Goal: Task Accomplishment & Management: Complete application form

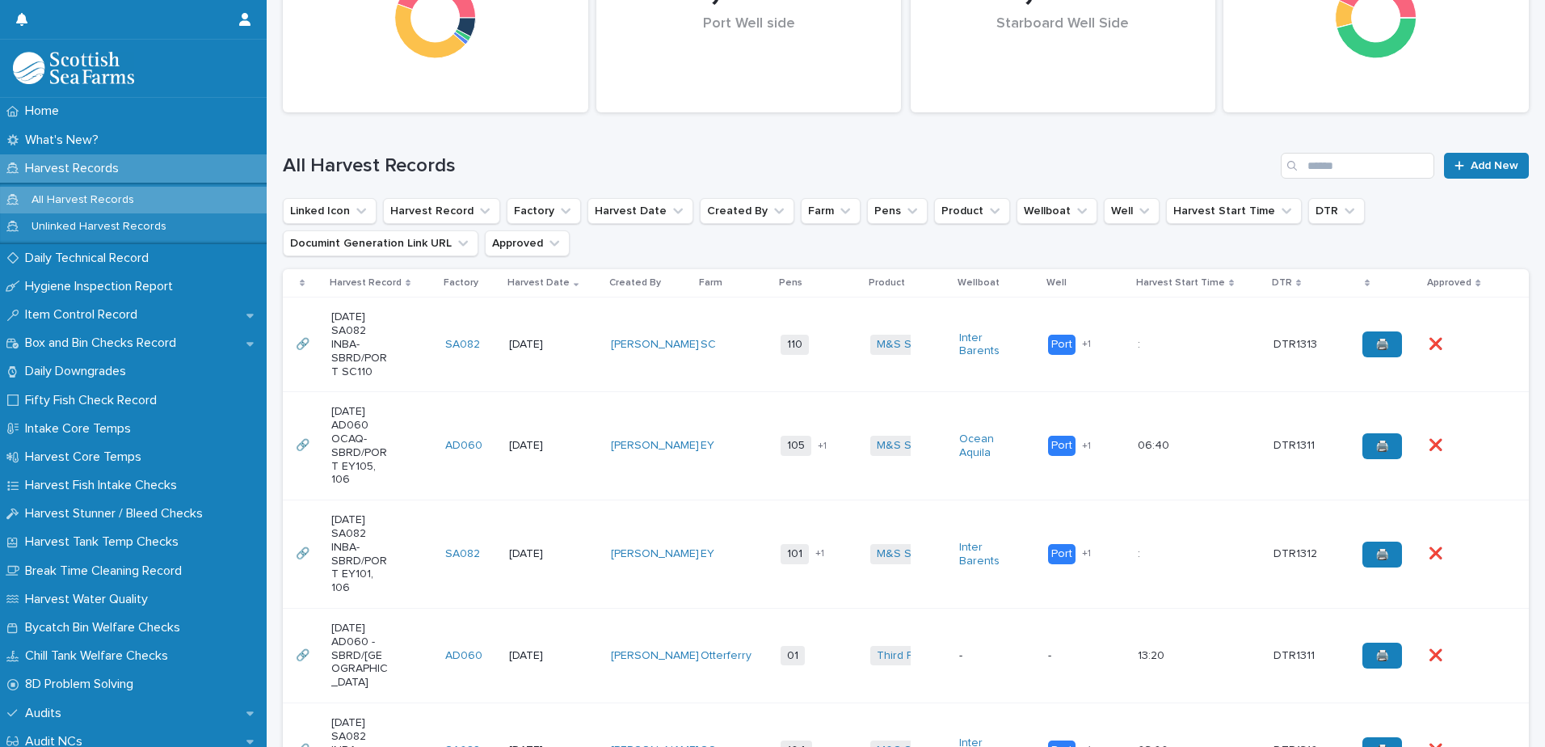
scroll to position [323, 0]
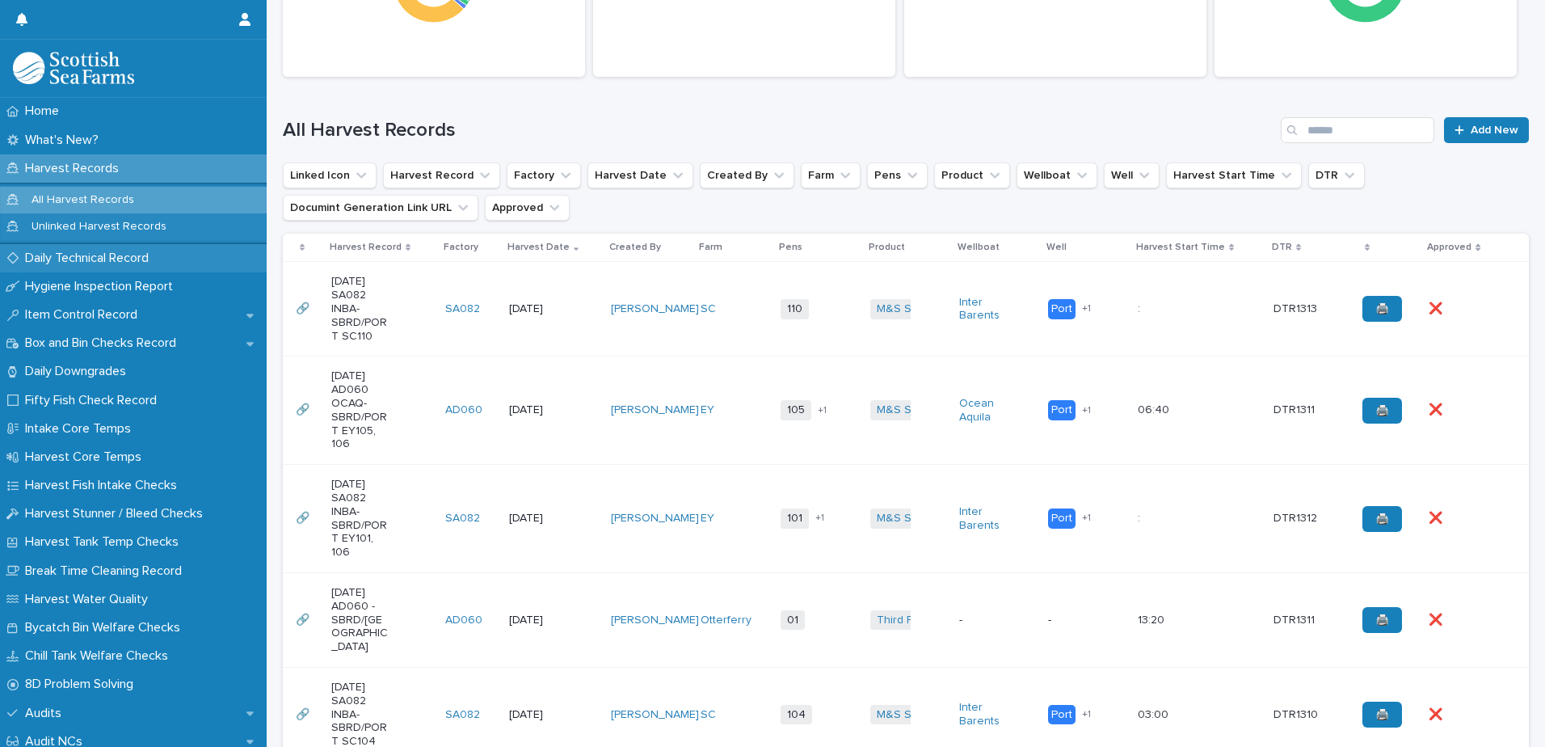
click at [90, 259] on p "Daily Technical Record" at bounding box center [90, 258] width 143 height 15
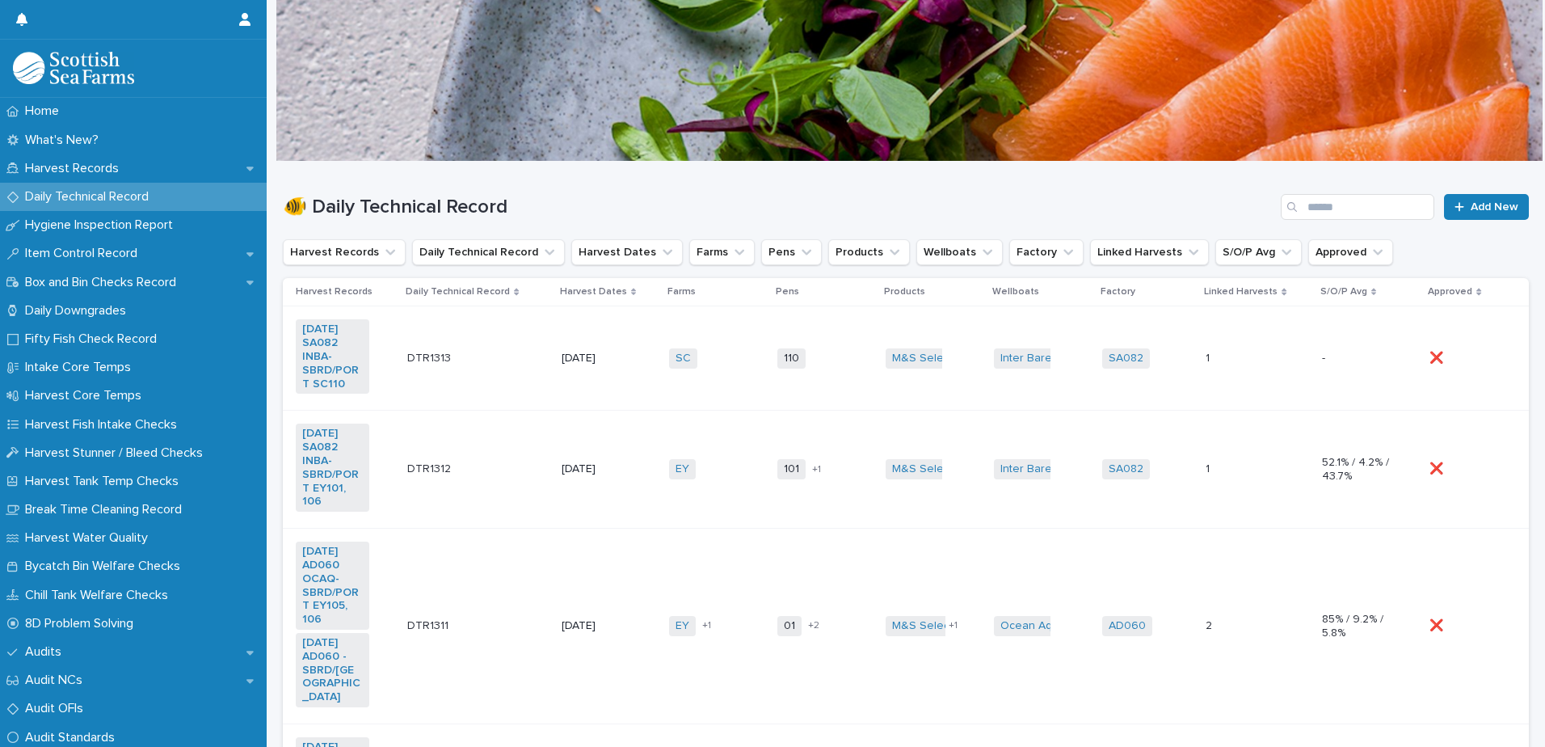
click at [587, 328] on td "[DATE]" at bounding box center [608, 358] width 107 height 104
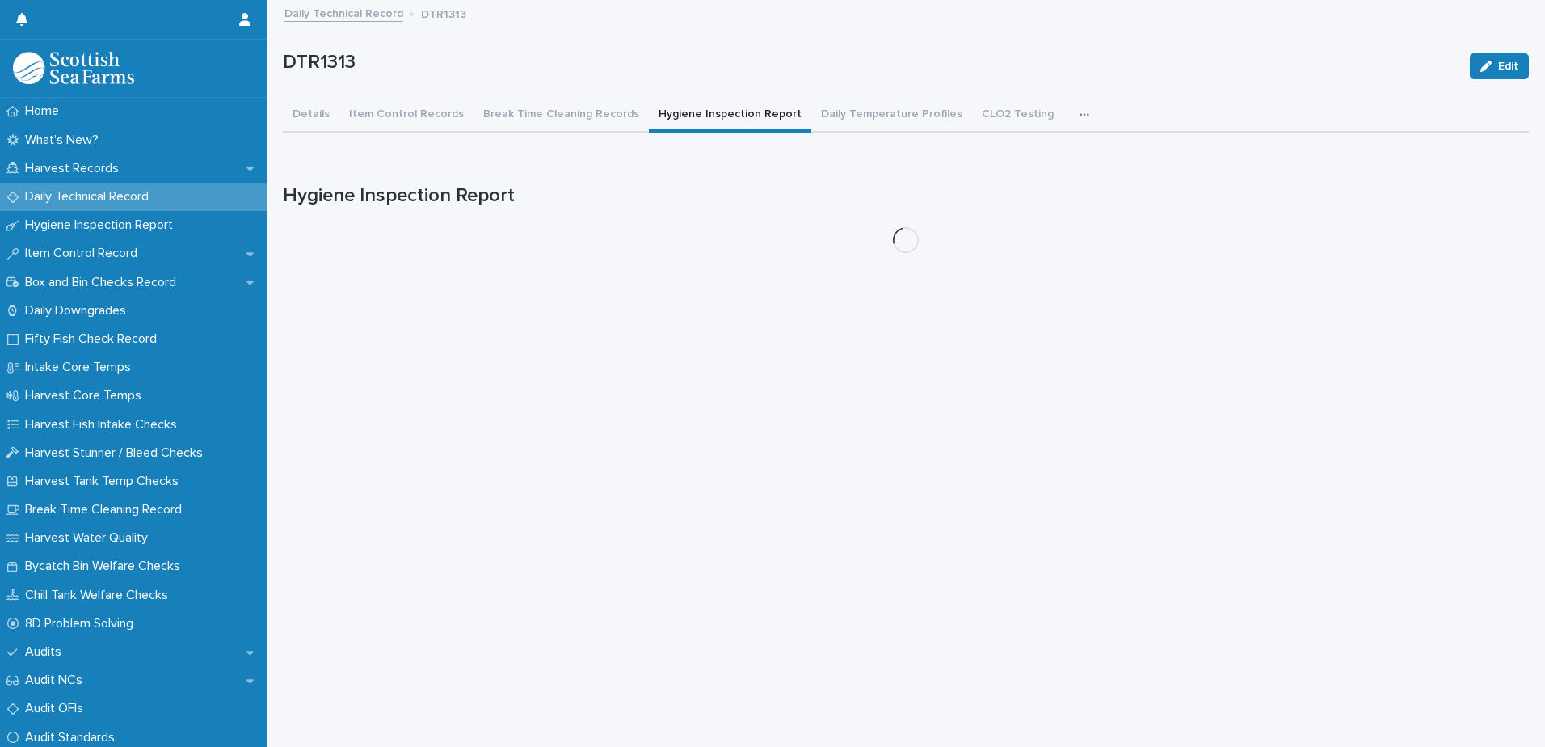
click at [686, 118] on button "Hygiene Inspection Report" at bounding box center [730, 116] width 162 height 34
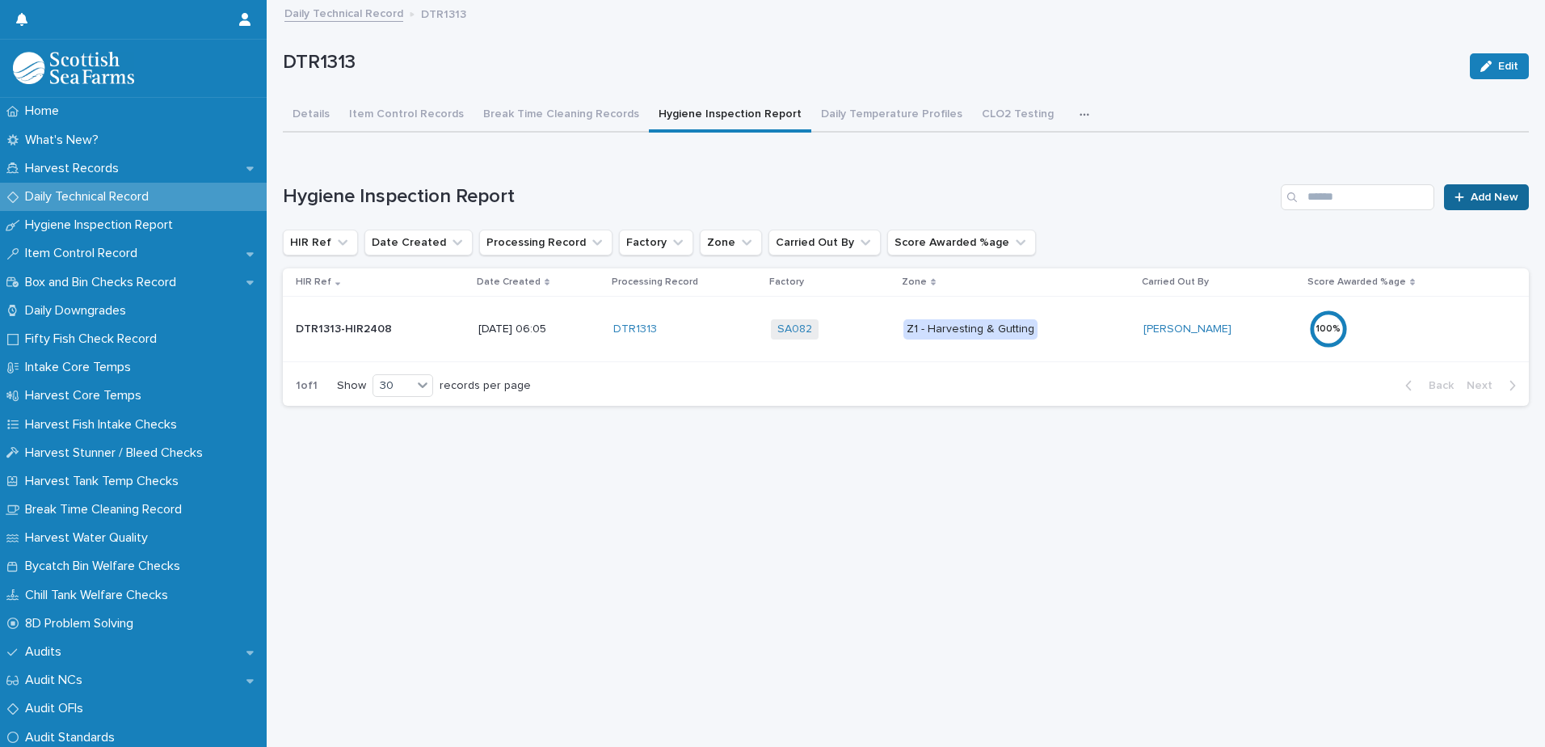
click at [1472, 204] on link "Add New" at bounding box center [1486, 197] width 85 height 26
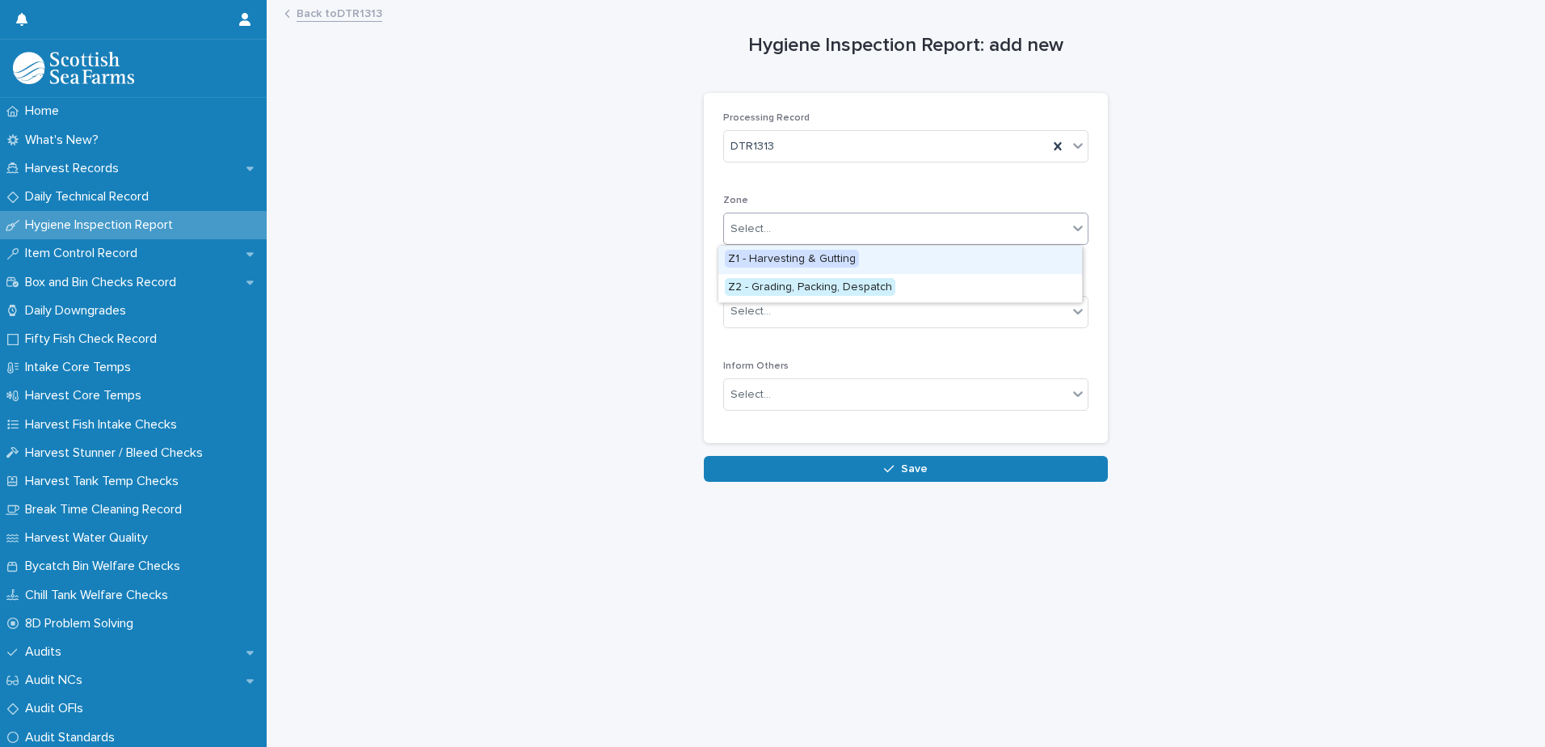
click at [846, 226] on div "Select..." at bounding box center [895, 229] width 343 height 27
click at [861, 289] on span "Z2 - Grading, Packing, Despatch" at bounding box center [810, 287] width 171 height 18
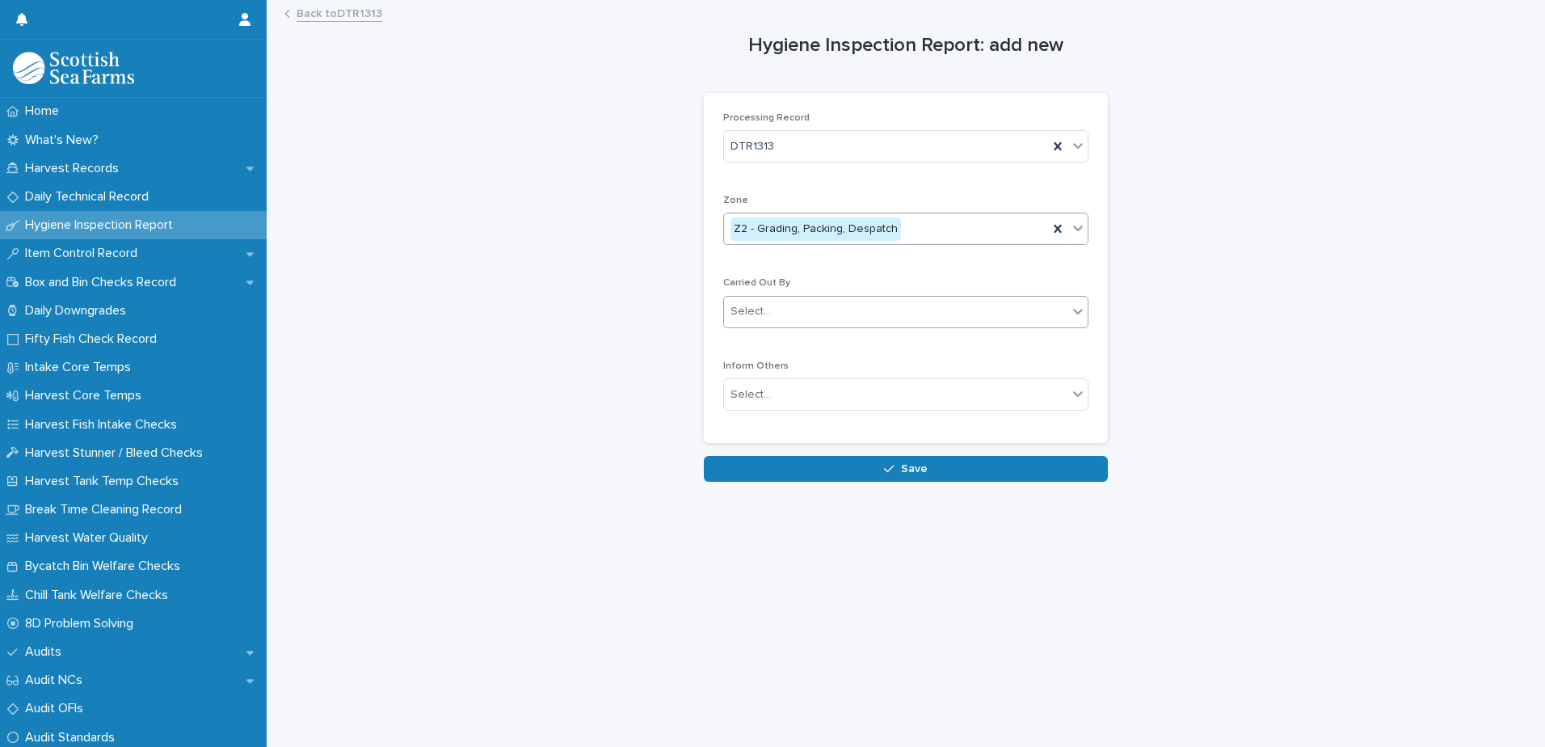
click at [849, 310] on div "Select..." at bounding box center [895, 311] width 343 height 27
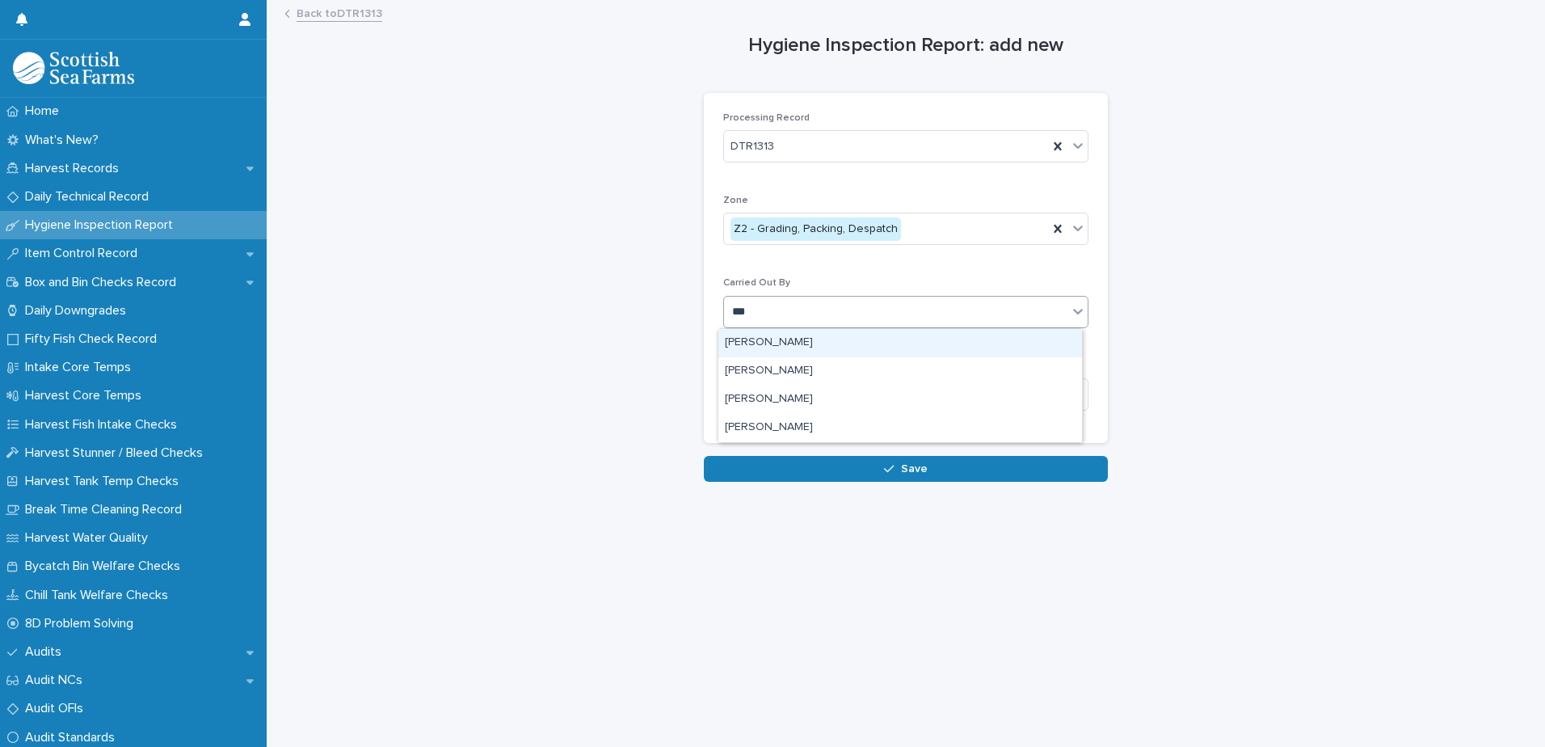
type input "****"
click at [801, 343] on div "[PERSON_NAME]" at bounding box center [900, 343] width 364 height 28
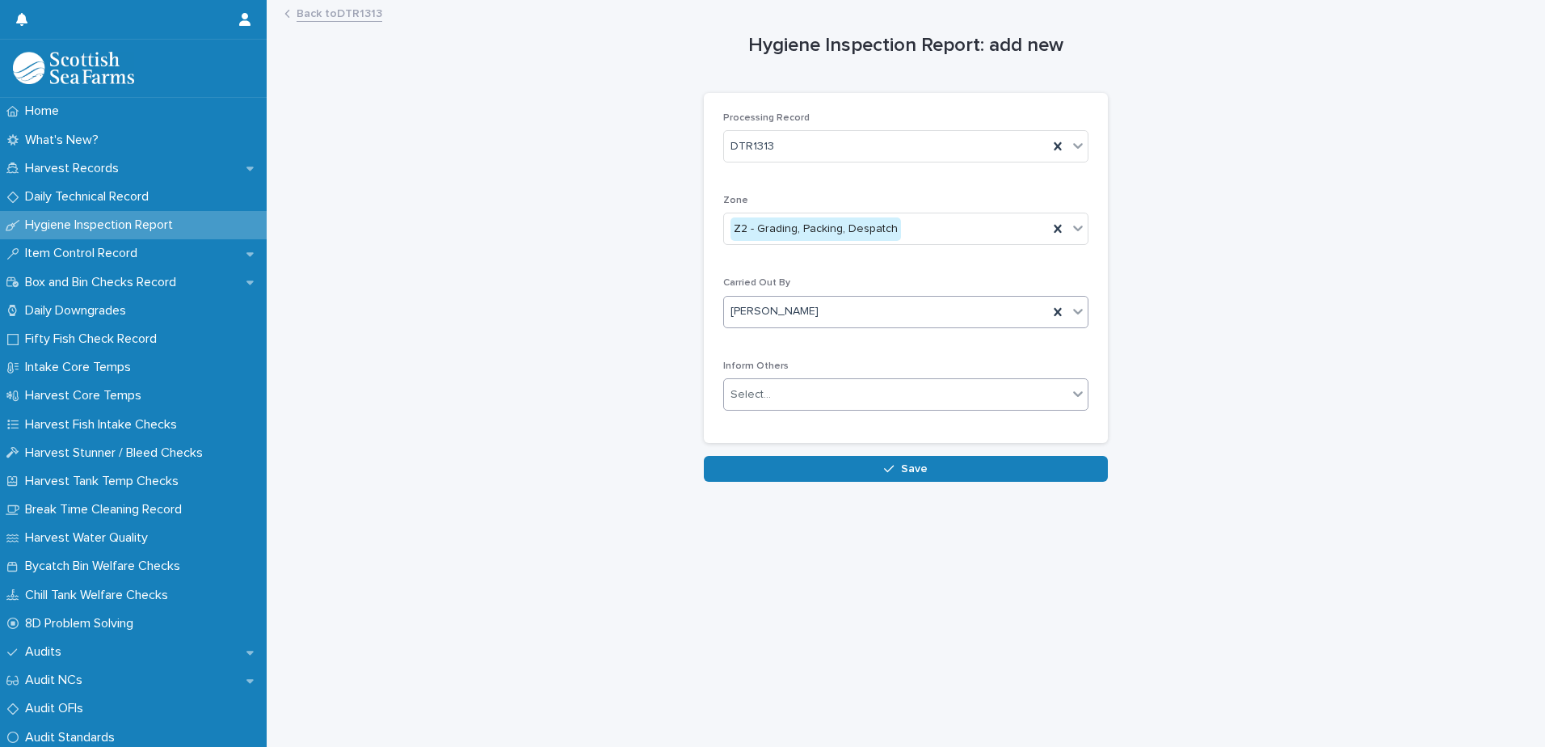
click at [825, 401] on div "Select..." at bounding box center [895, 394] width 343 height 27
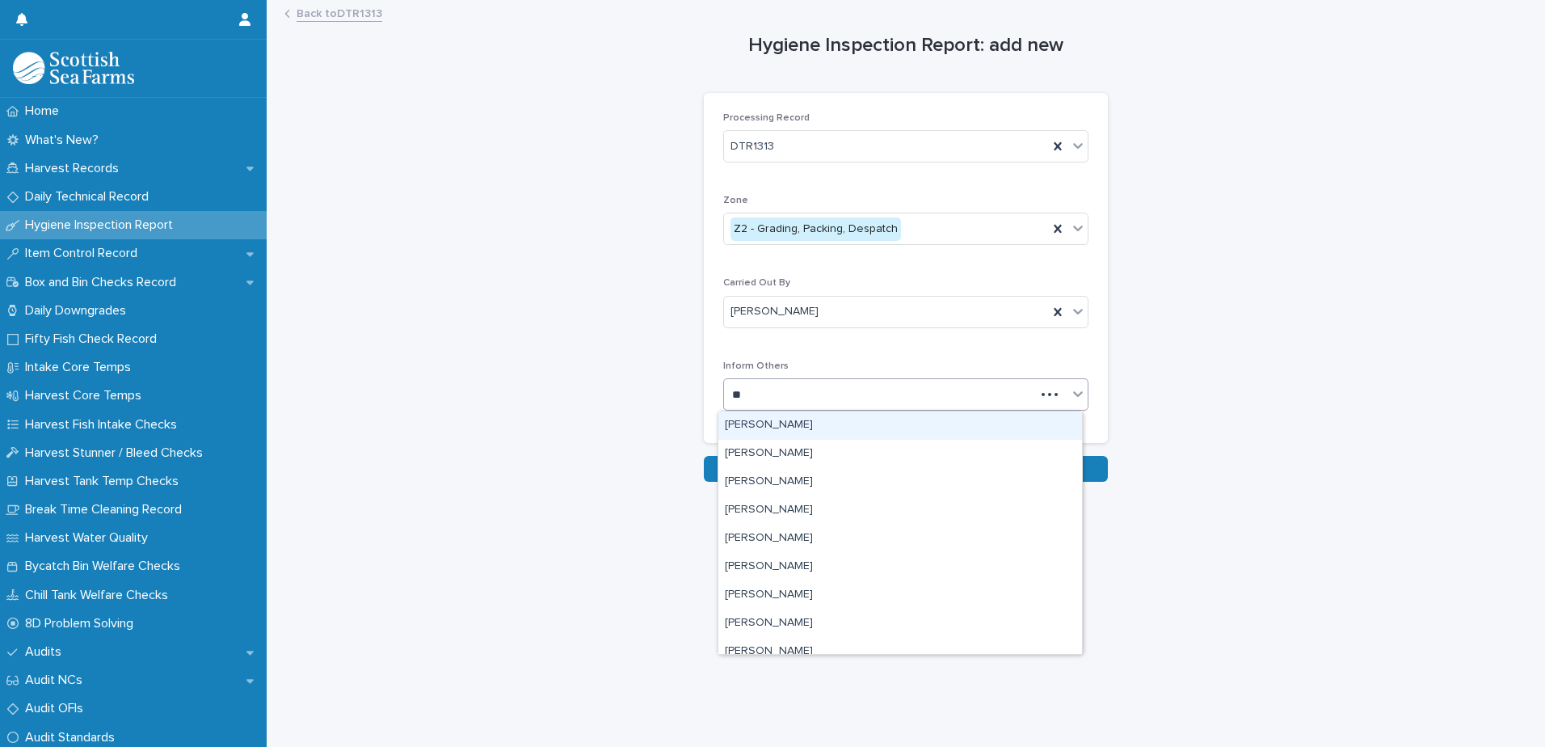
type input "***"
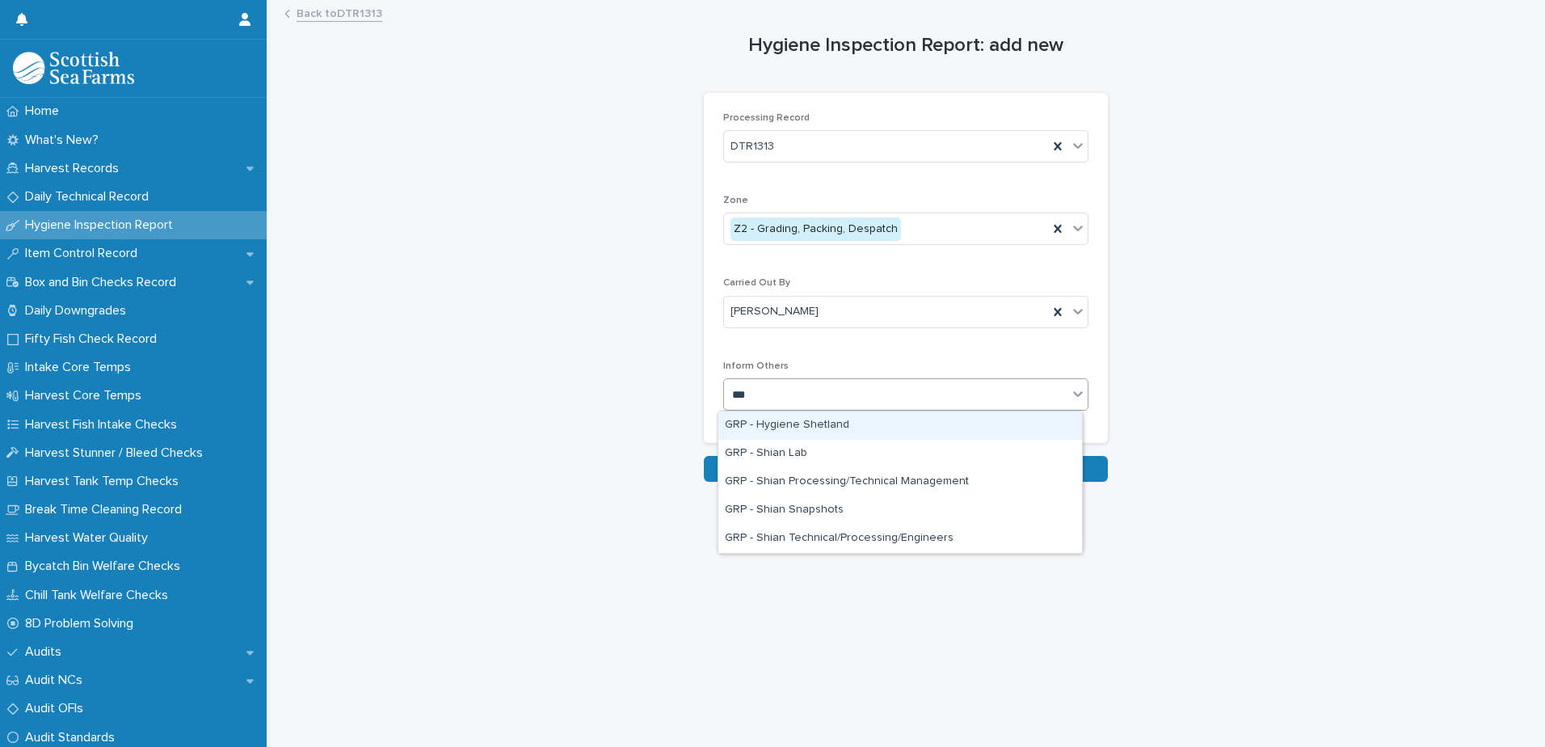
click at [818, 426] on div "GRP - Hygiene Shetland" at bounding box center [900, 425] width 364 height 28
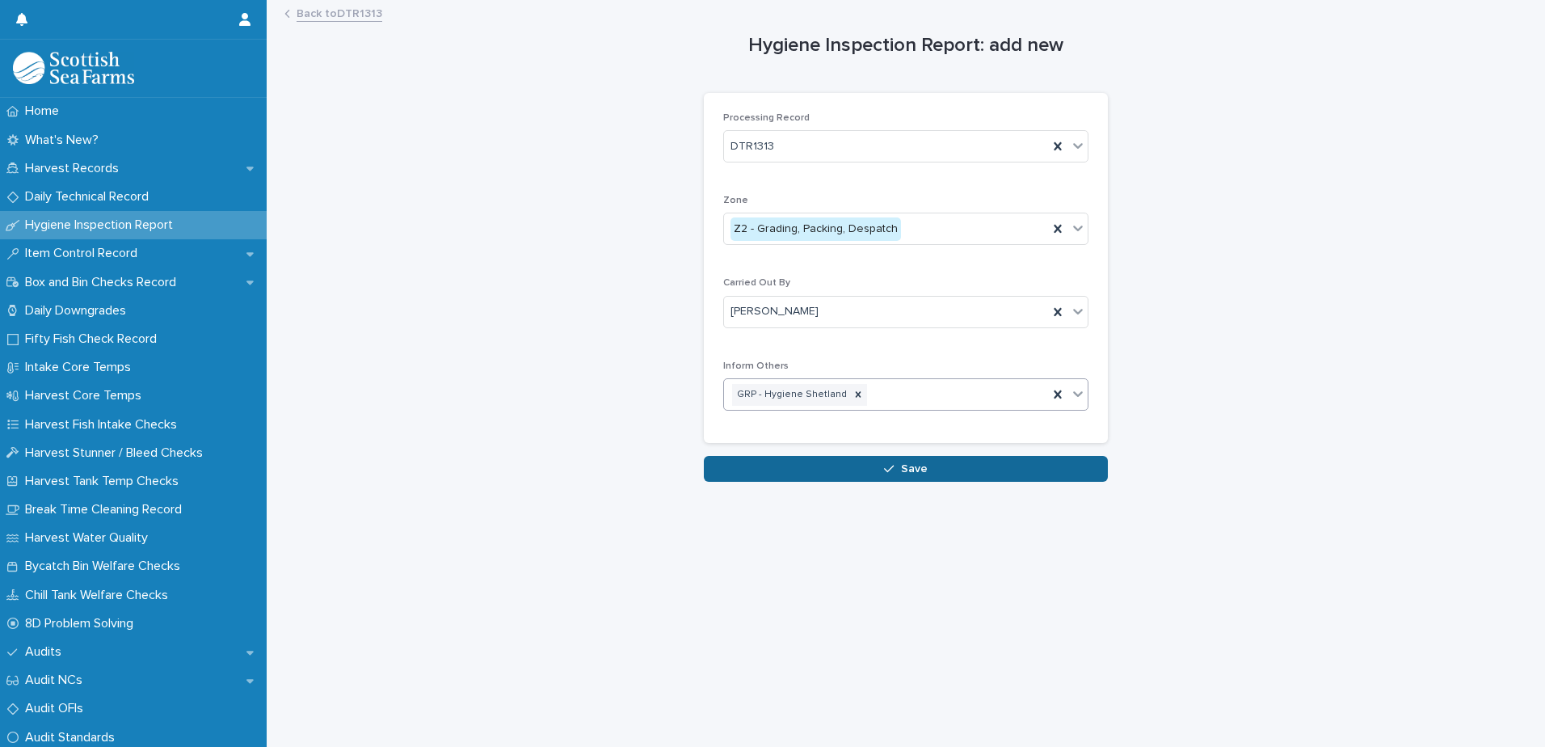
click at [891, 470] on div "button" at bounding box center [892, 468] width 16 height 11
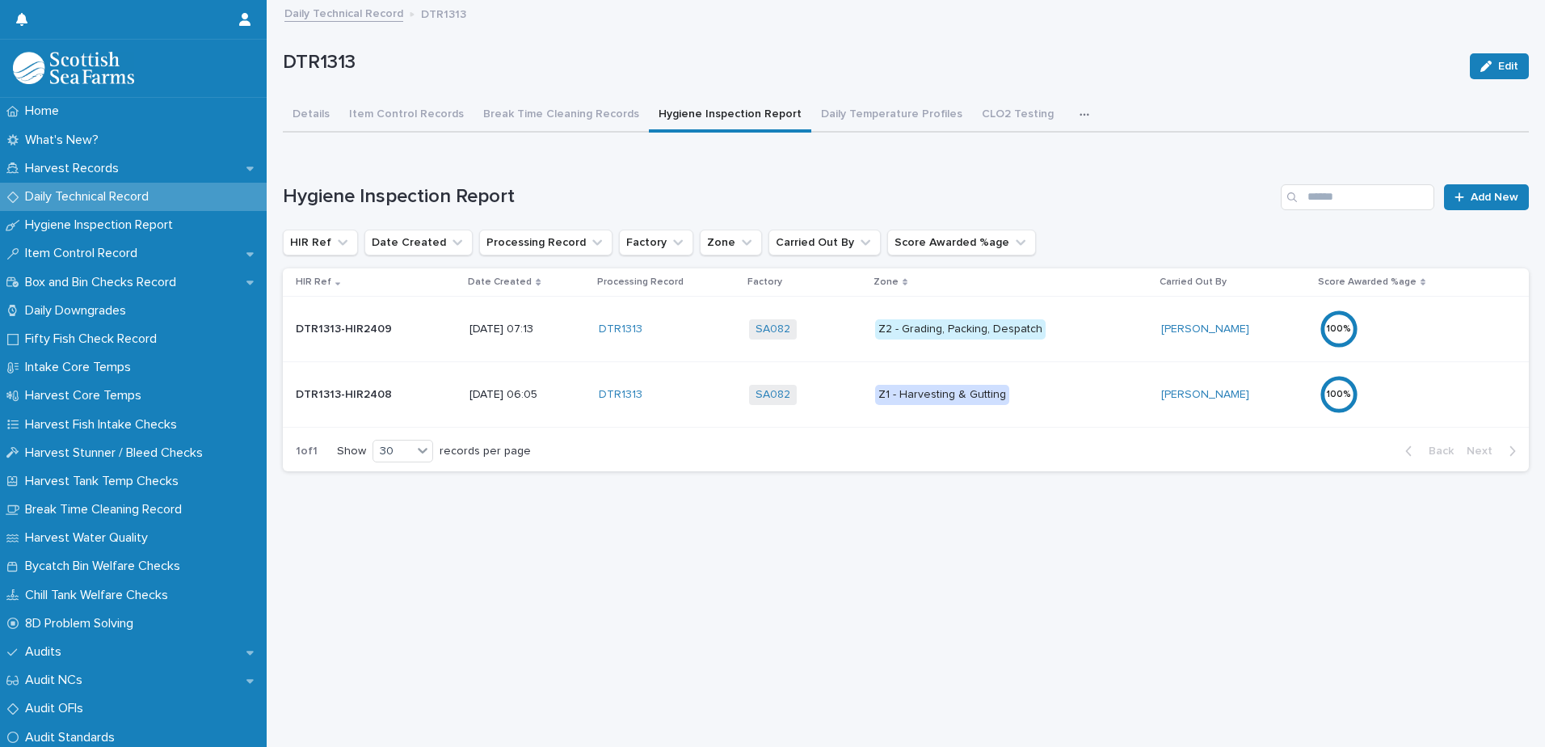
click at [1386, 335] on div "100 %" at bounding box center [1390, 329] width 141 height 39
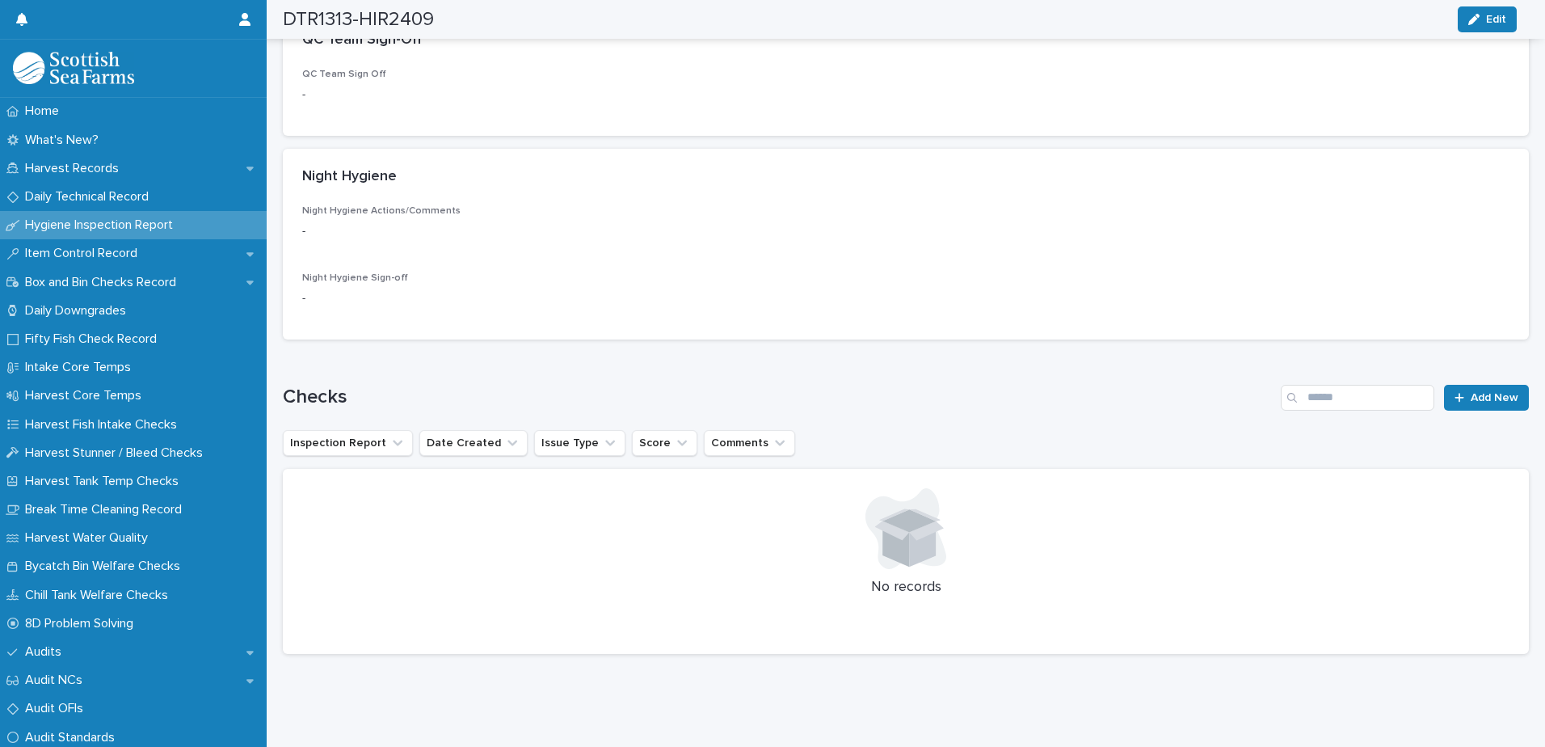
scroll to position [566, 0]
click at [1471, 395] on span "Add New" at bounding box center [1495, 396] width 48 height 11
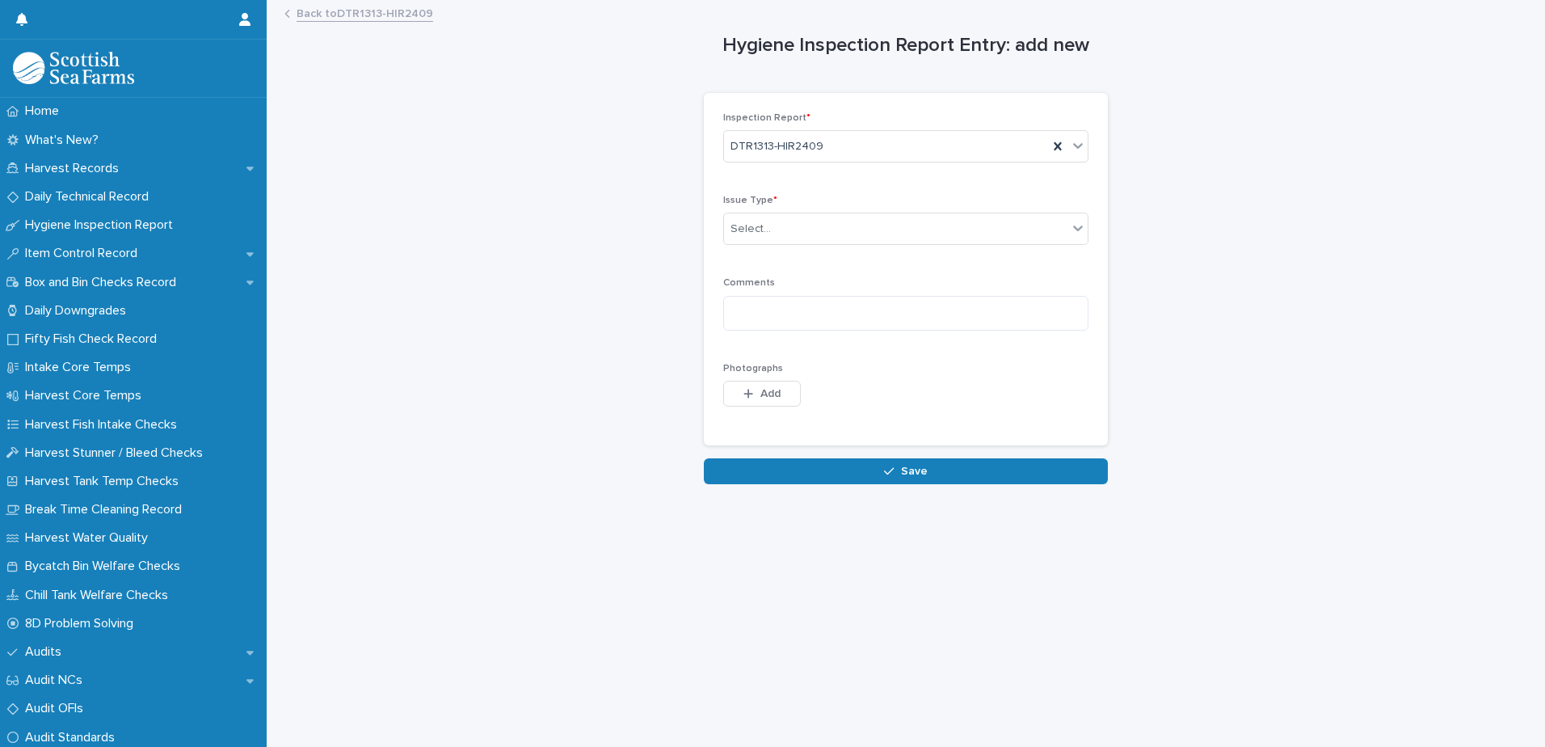
click at [352, 16] on link "Back to DTR1313-HIR2409" at bounding box center [365, 12] width 137 height 19
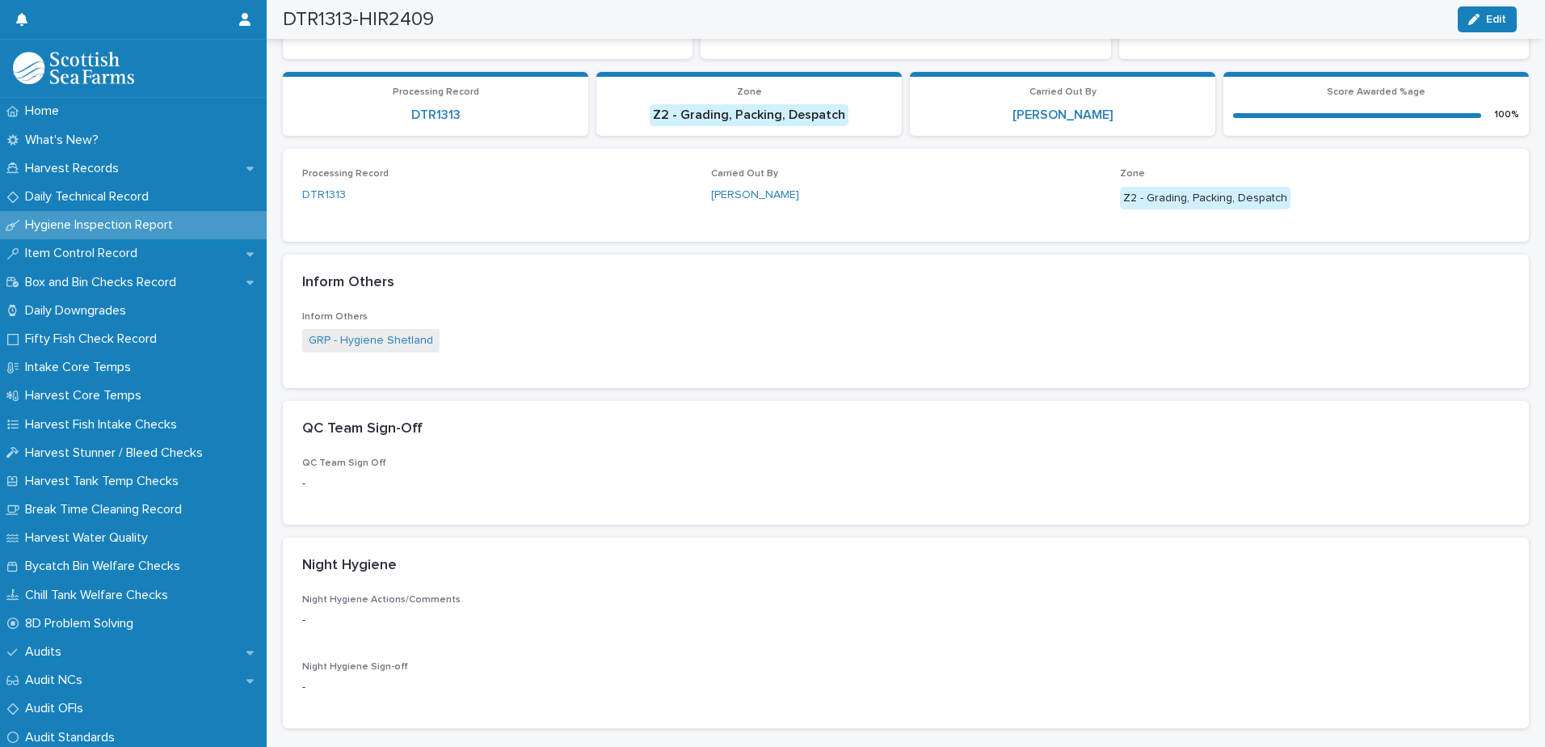
scroll to position [162, 0]
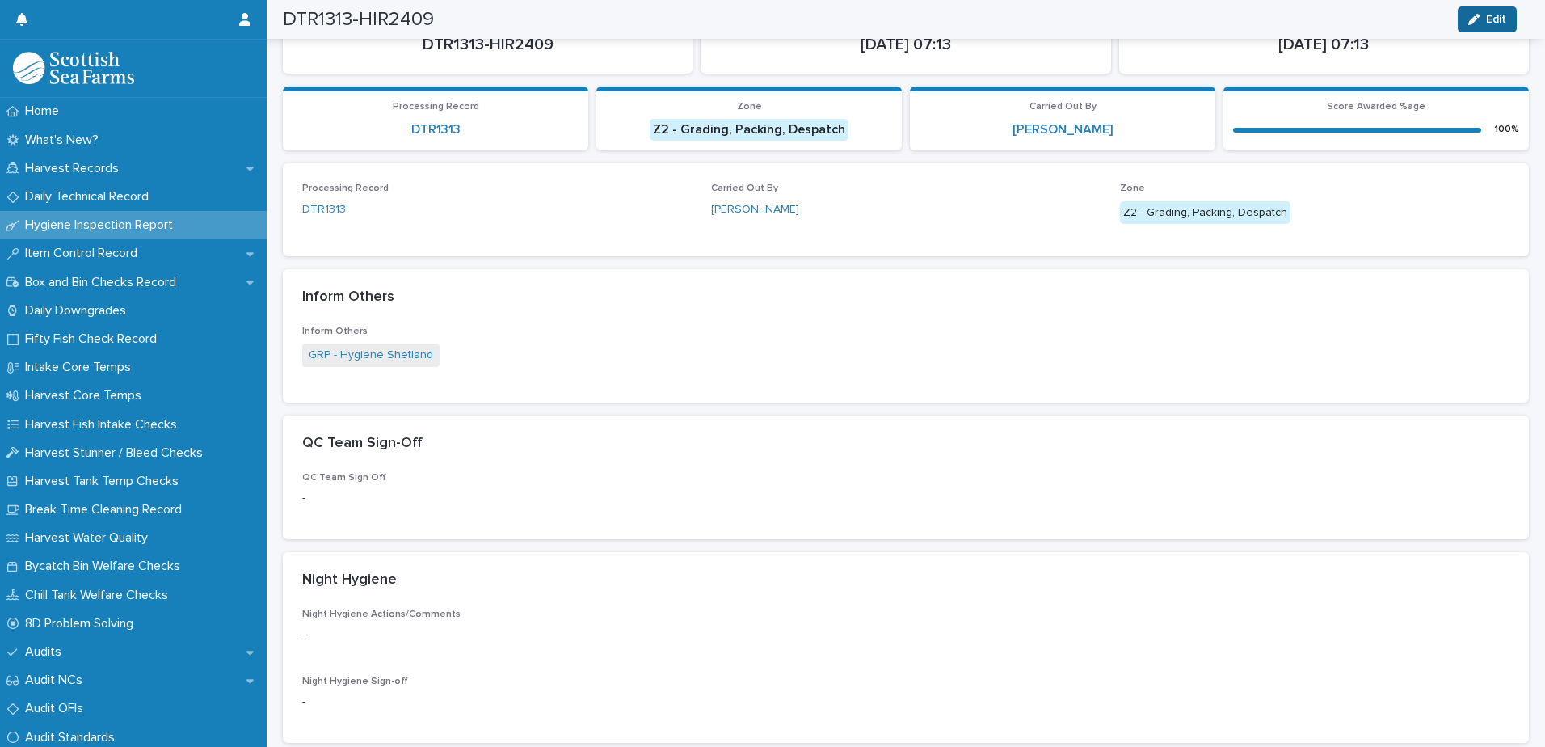
click at [1491, 23] on span "Edit" at bounding box center [1496, 19] width 20 height 11
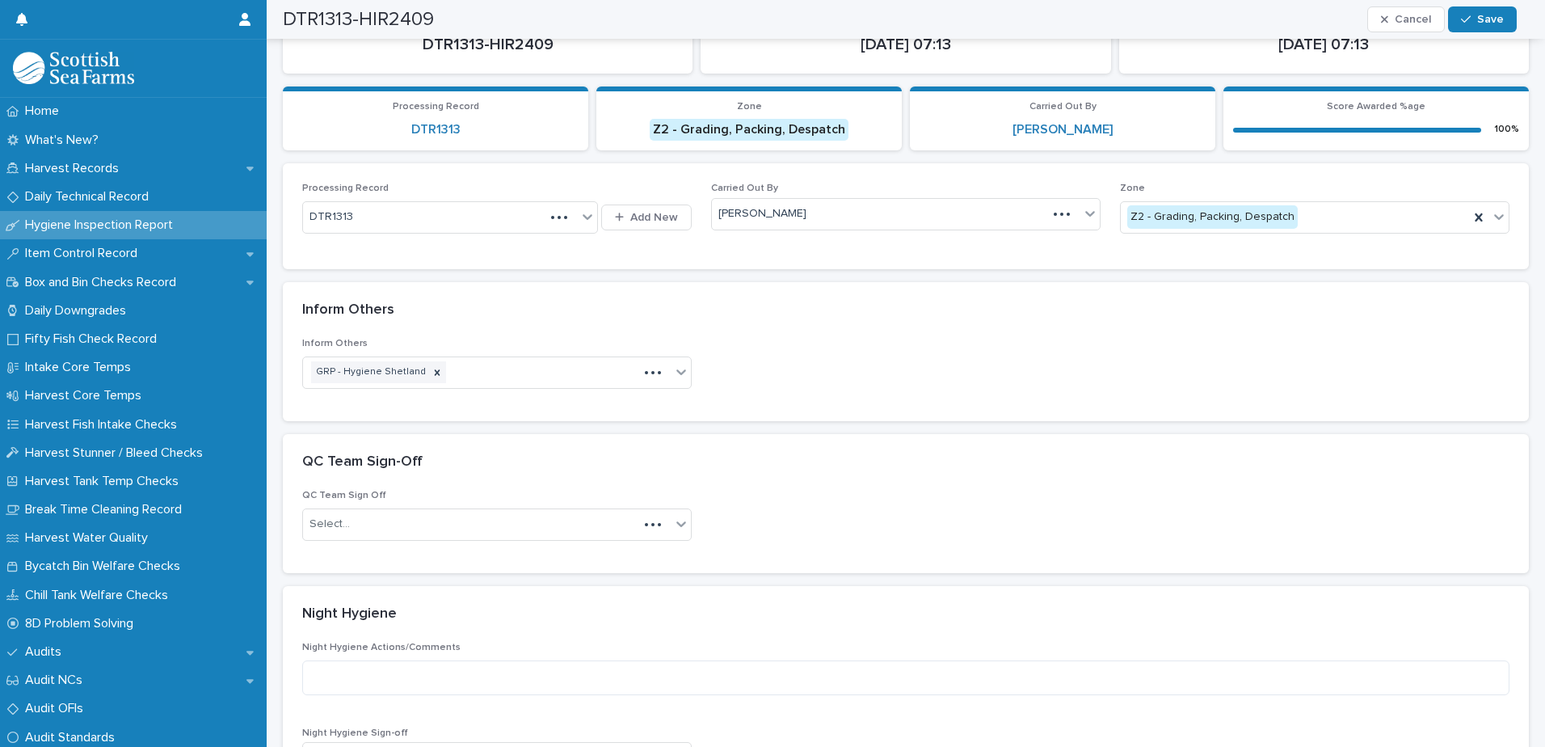
scroll to position [193, 0]
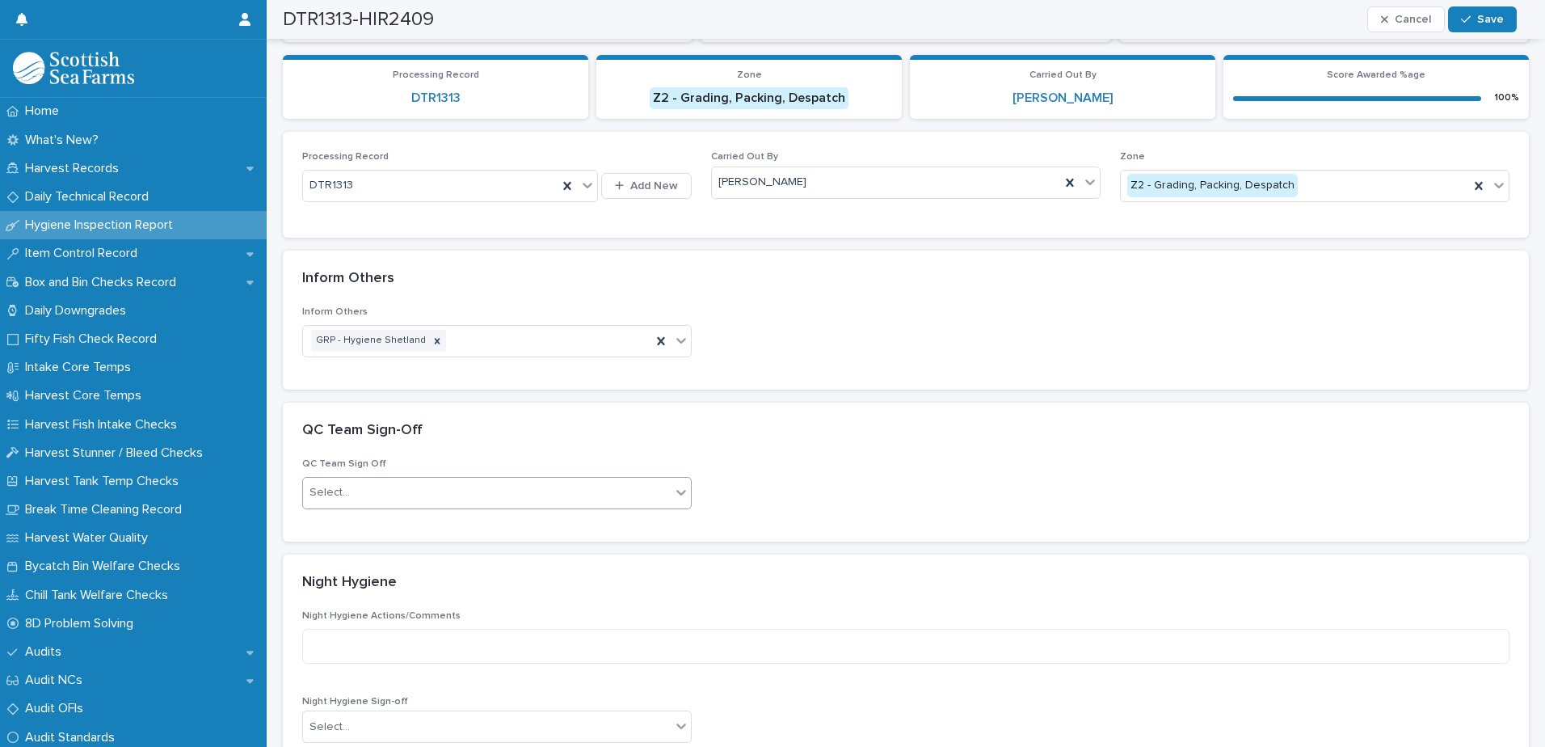
click at [436, 494] on div "Select..." at bounding box center [487, 492] width 368 height 27
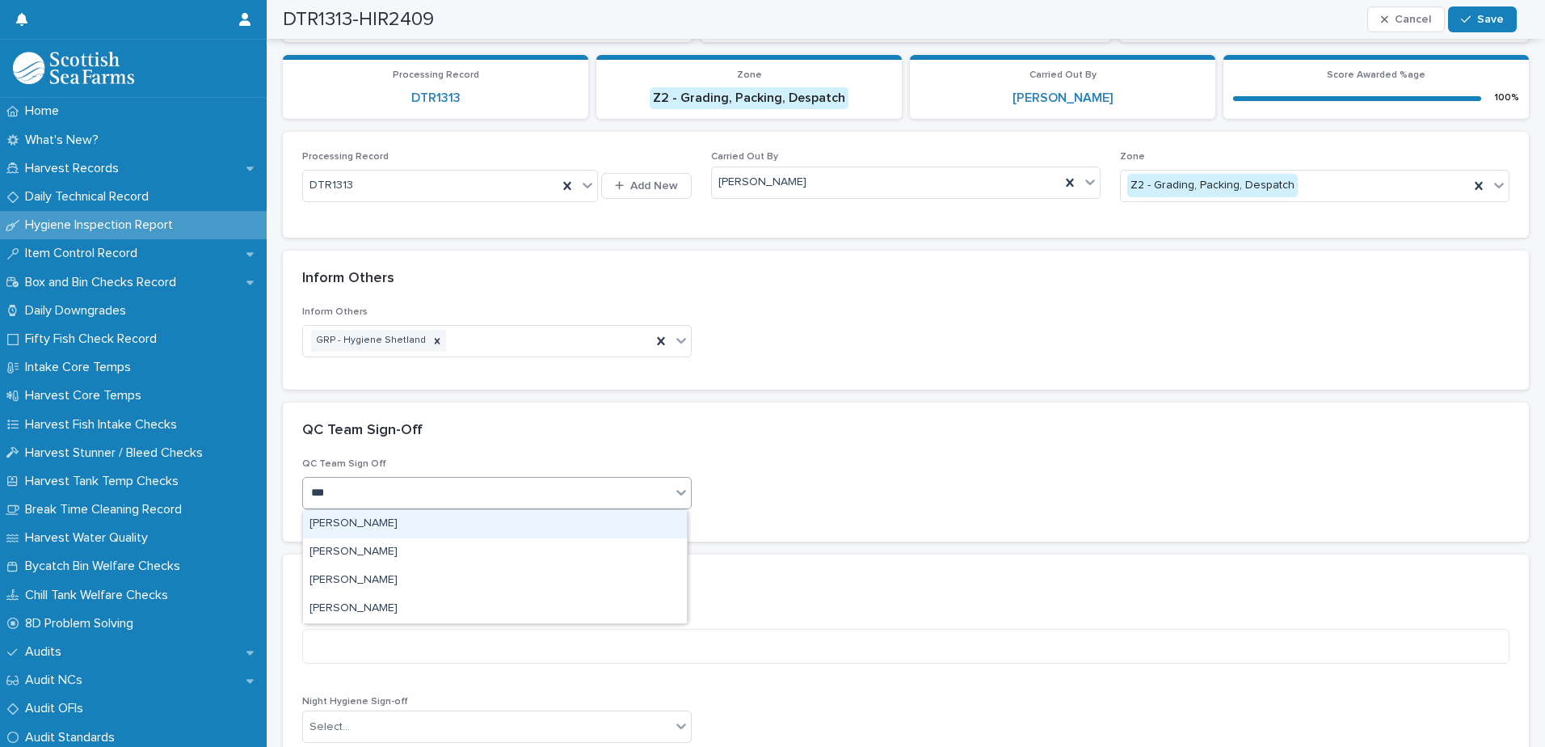
type input "****"
click at [376, 523] on div "[PERSON_NAME]" at bounding box center [495, 524] width 384 height 28
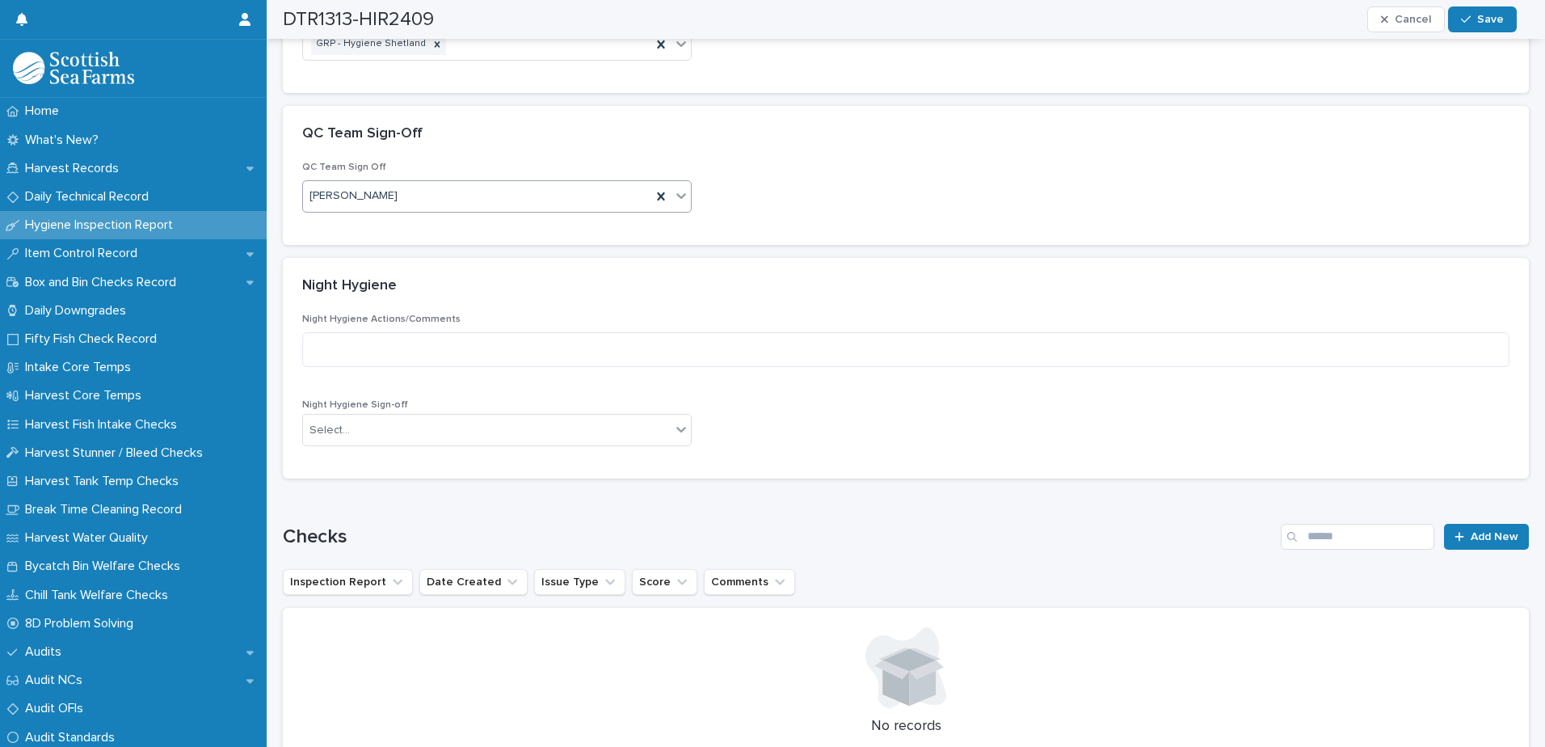
scroll to position [516, 0]
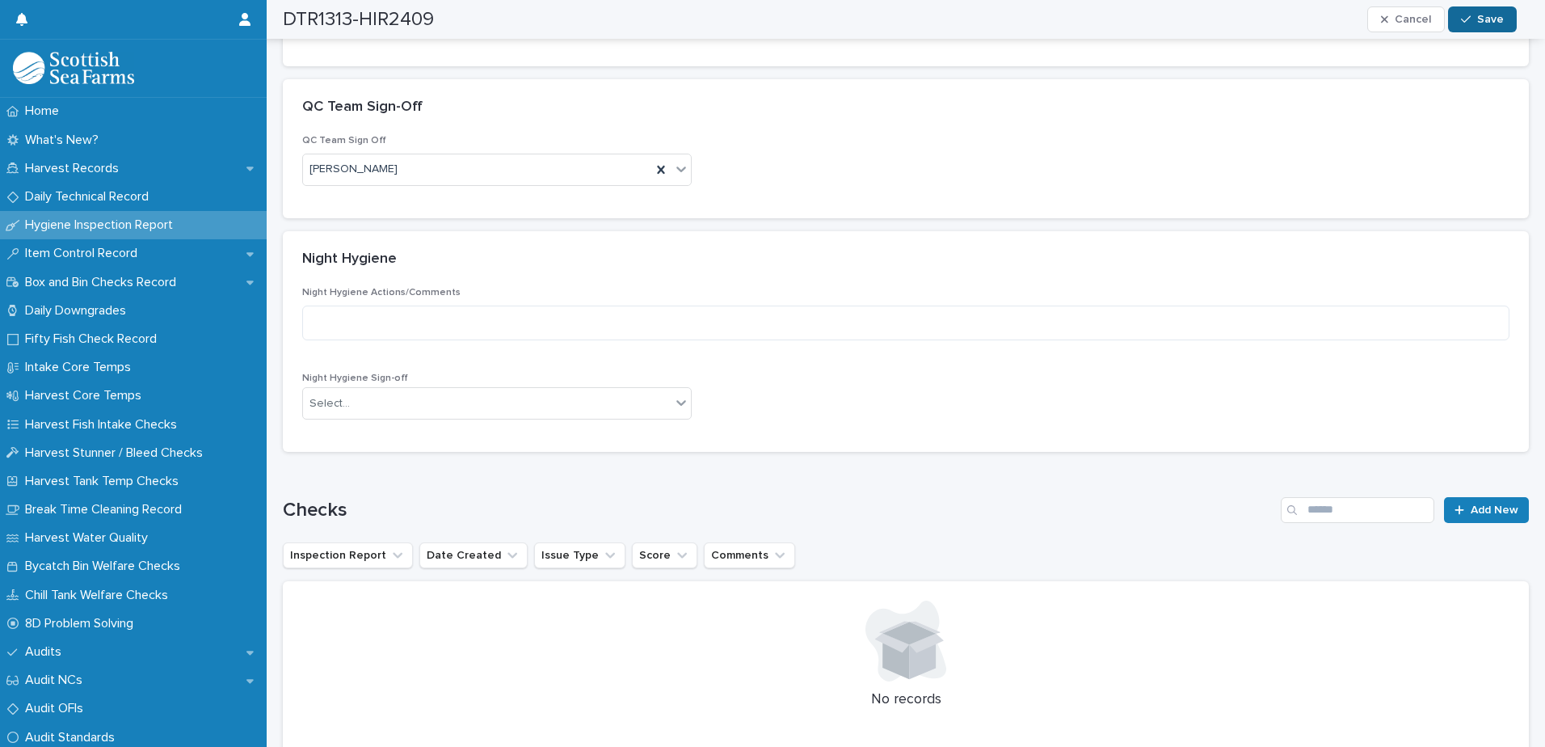
click at [1497, 17] on span "Save" at bounding box center [1490, 19] width 27 height 11
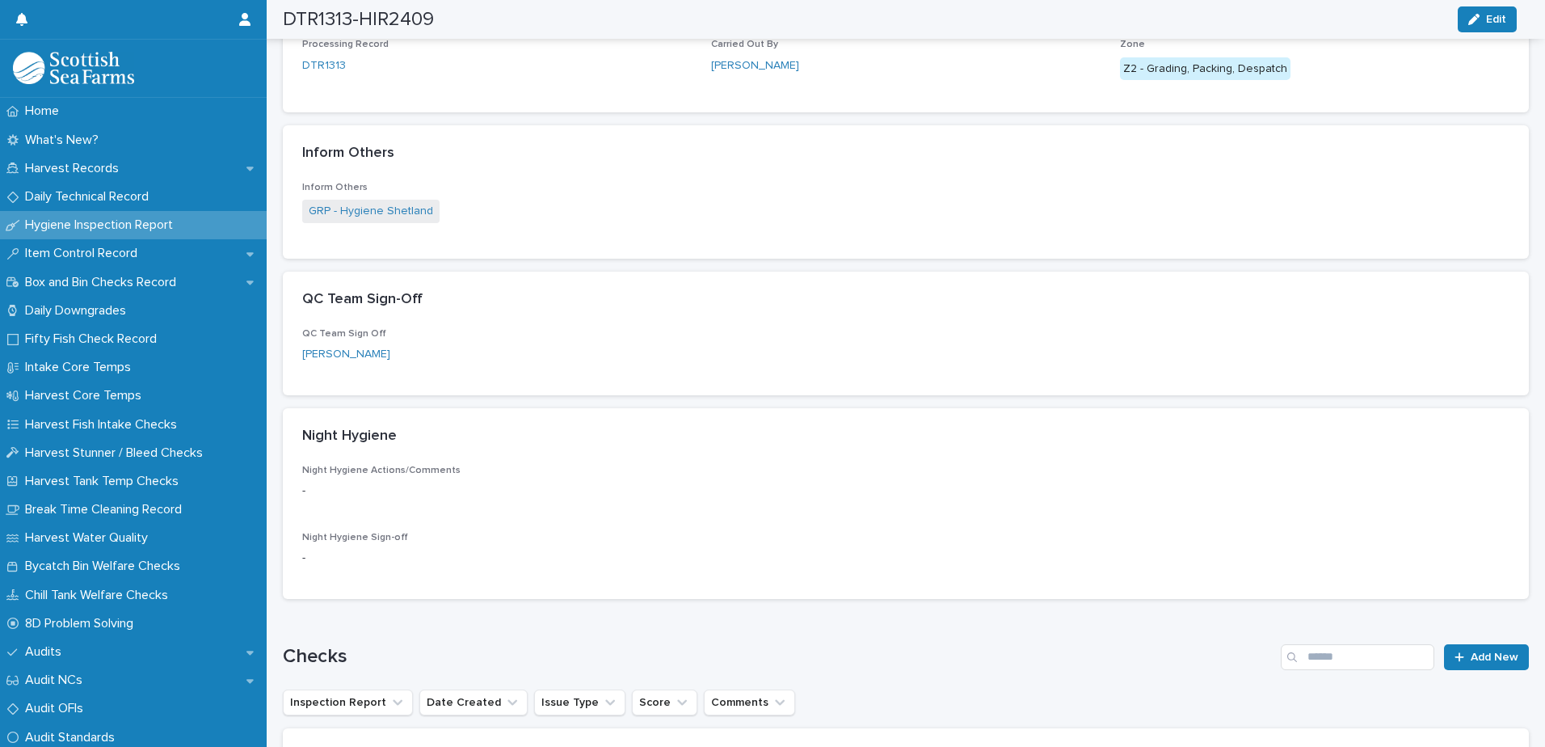
scroll to position [0, 0]
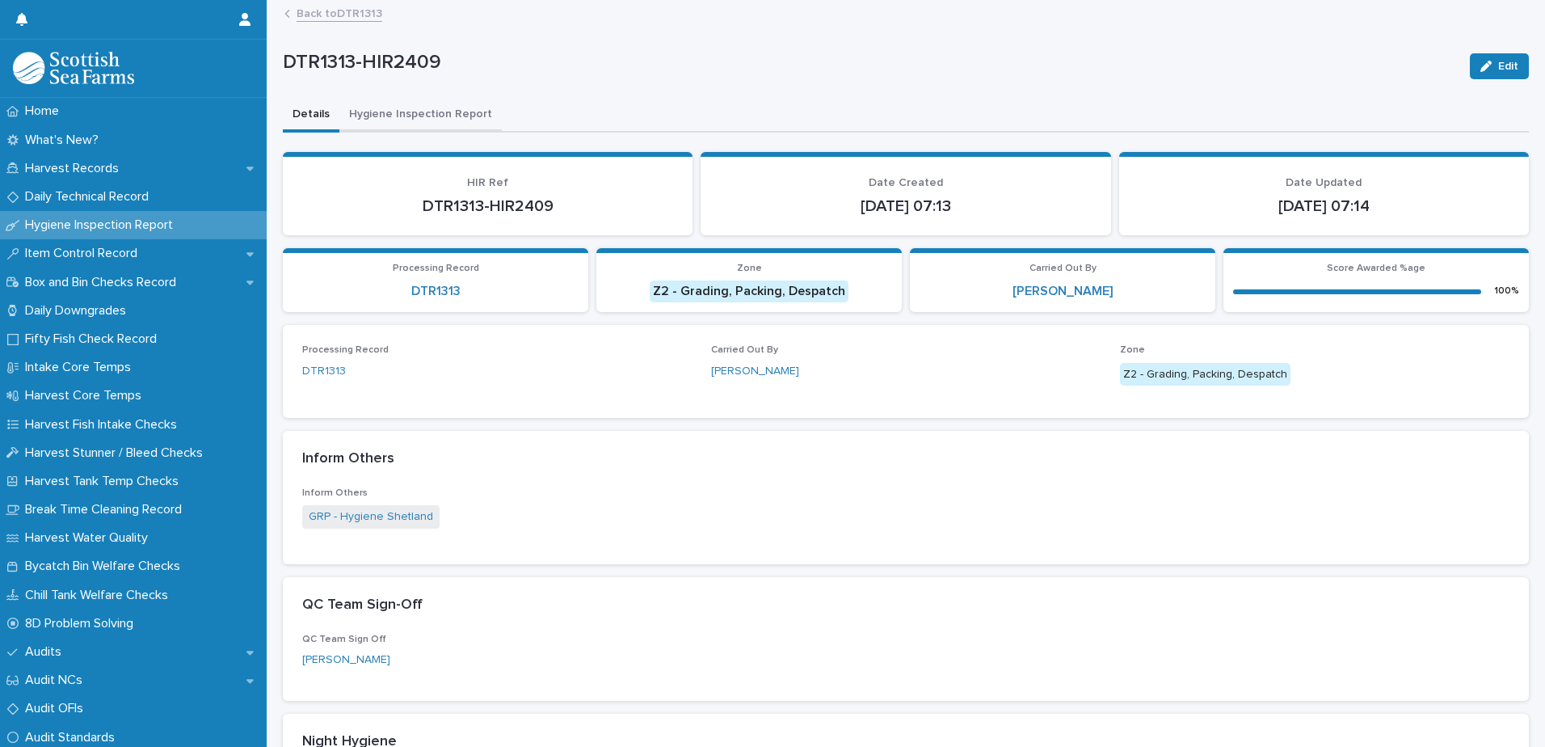
click at [412, 115] on button "Hygiene Inspection Report" at bounding box center [420, 116] width 162 height 34
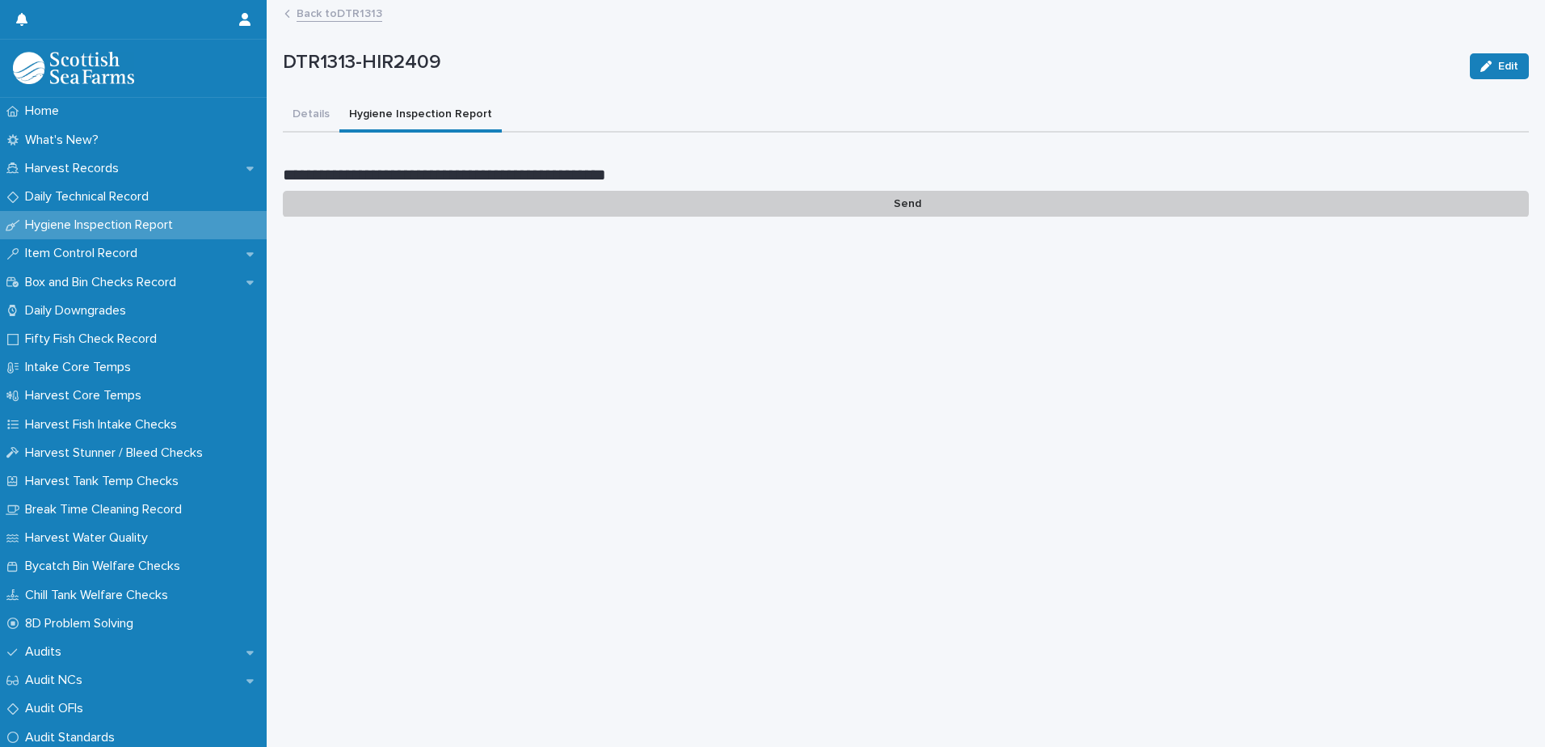
click at [899, 203] on p "Send" at bounding box center [906, 204] width 1246 height 27
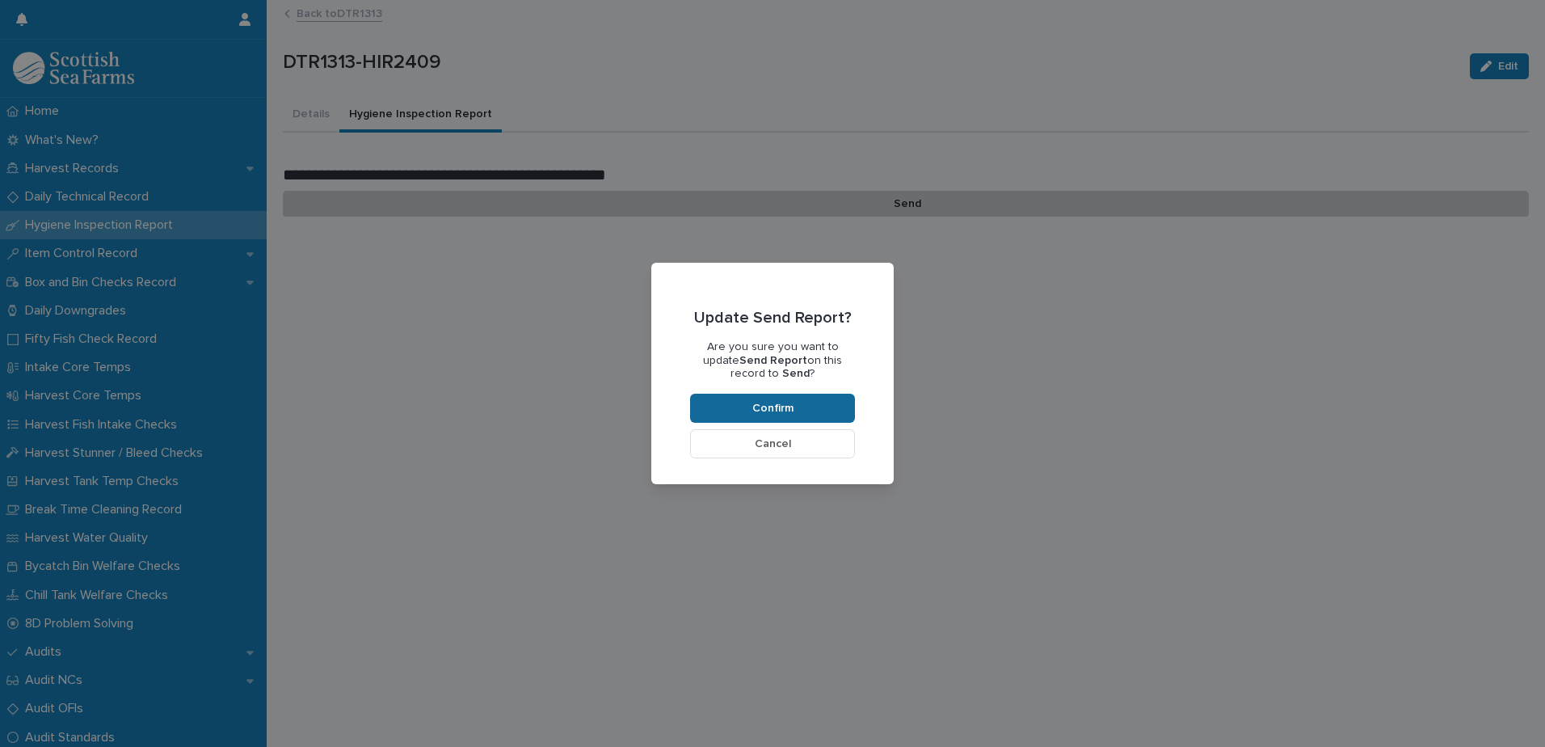
click at [813, 409] on button "Confirm" at bounding box center [772, 408] width 165 height 29
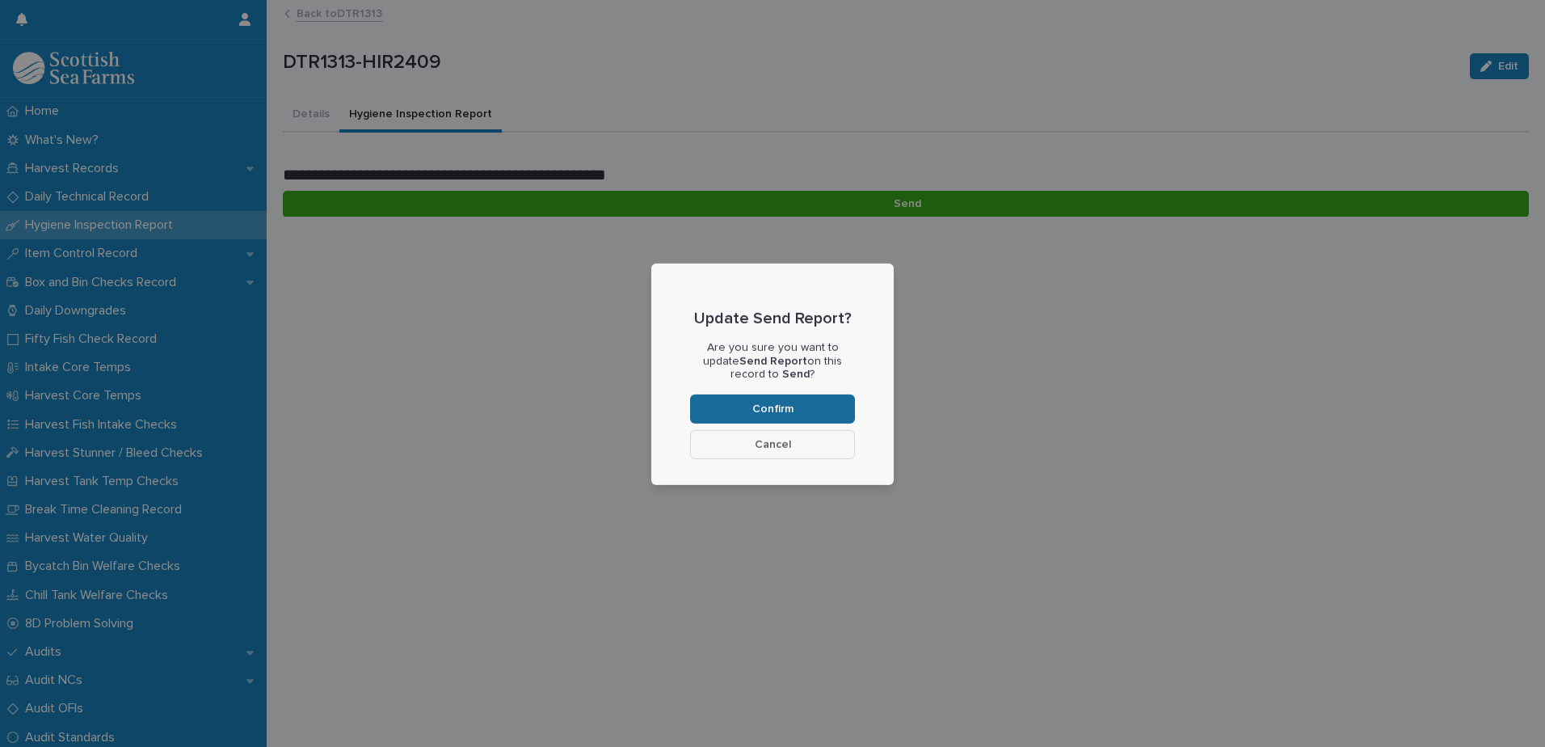
scroll to position [136, 0]
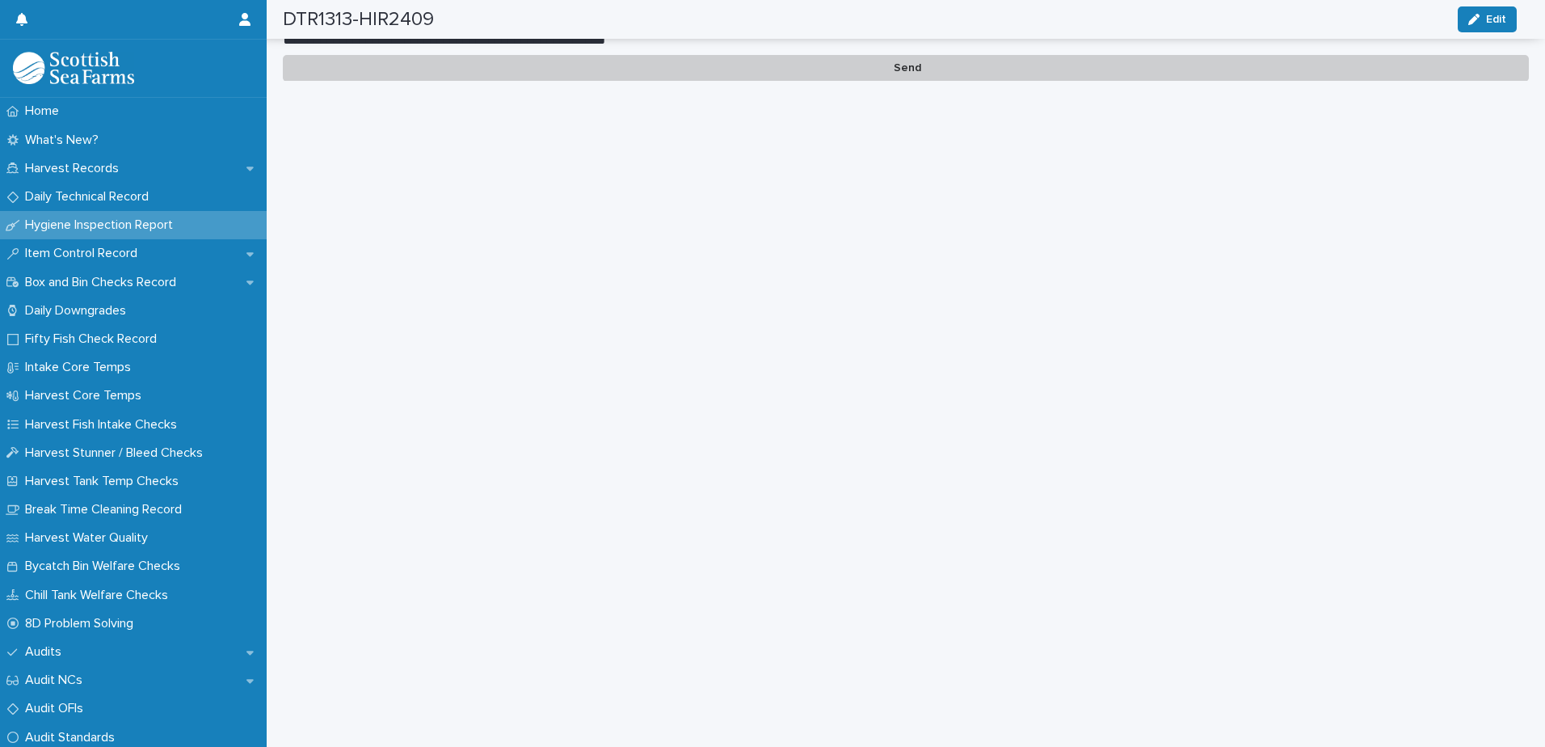
click at [903, 67] on p "Send" at bounding box center [906, 68] width 1246 height 27
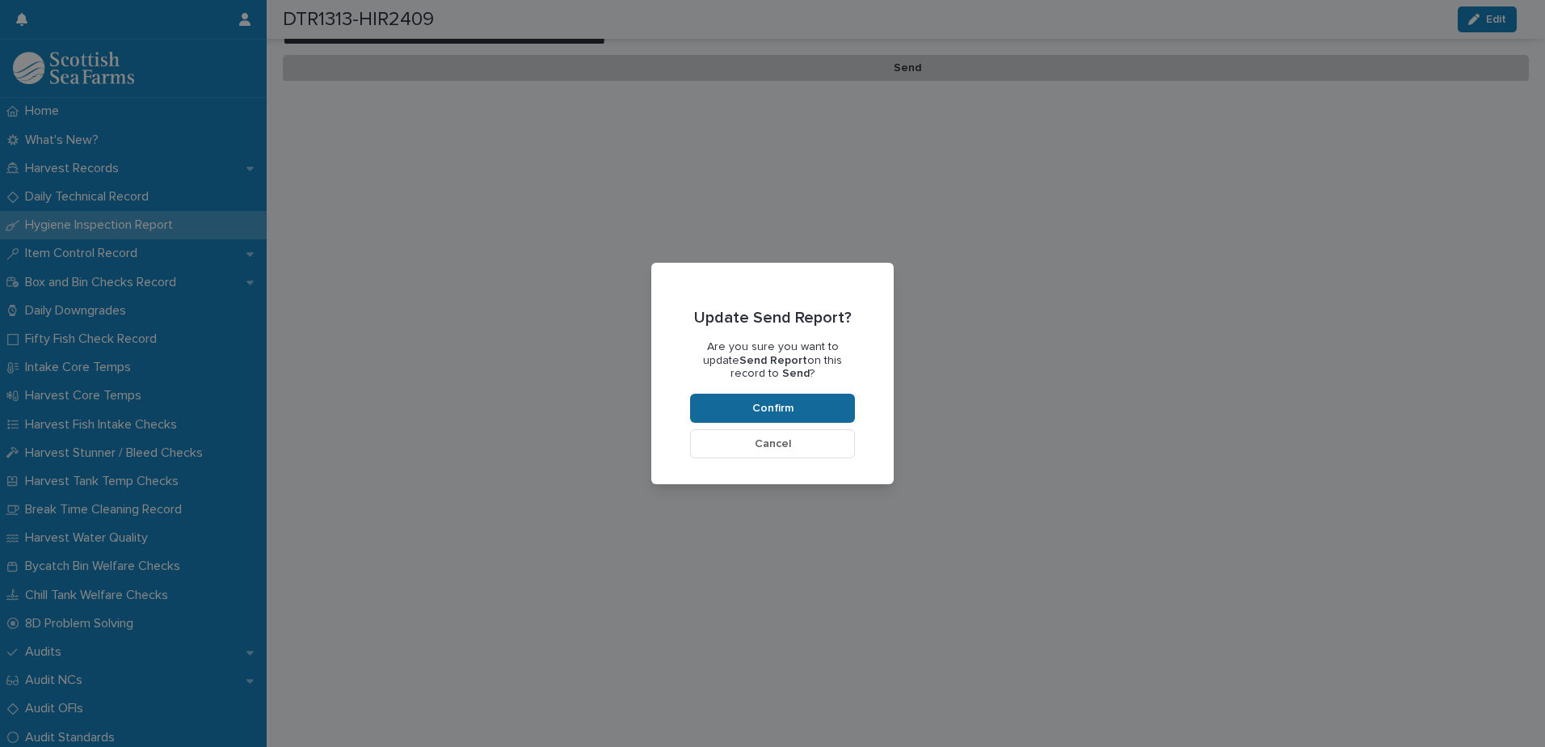
click at [777, 403] on span "Confirm" at bounding box center [772, 407] width 41 height 11
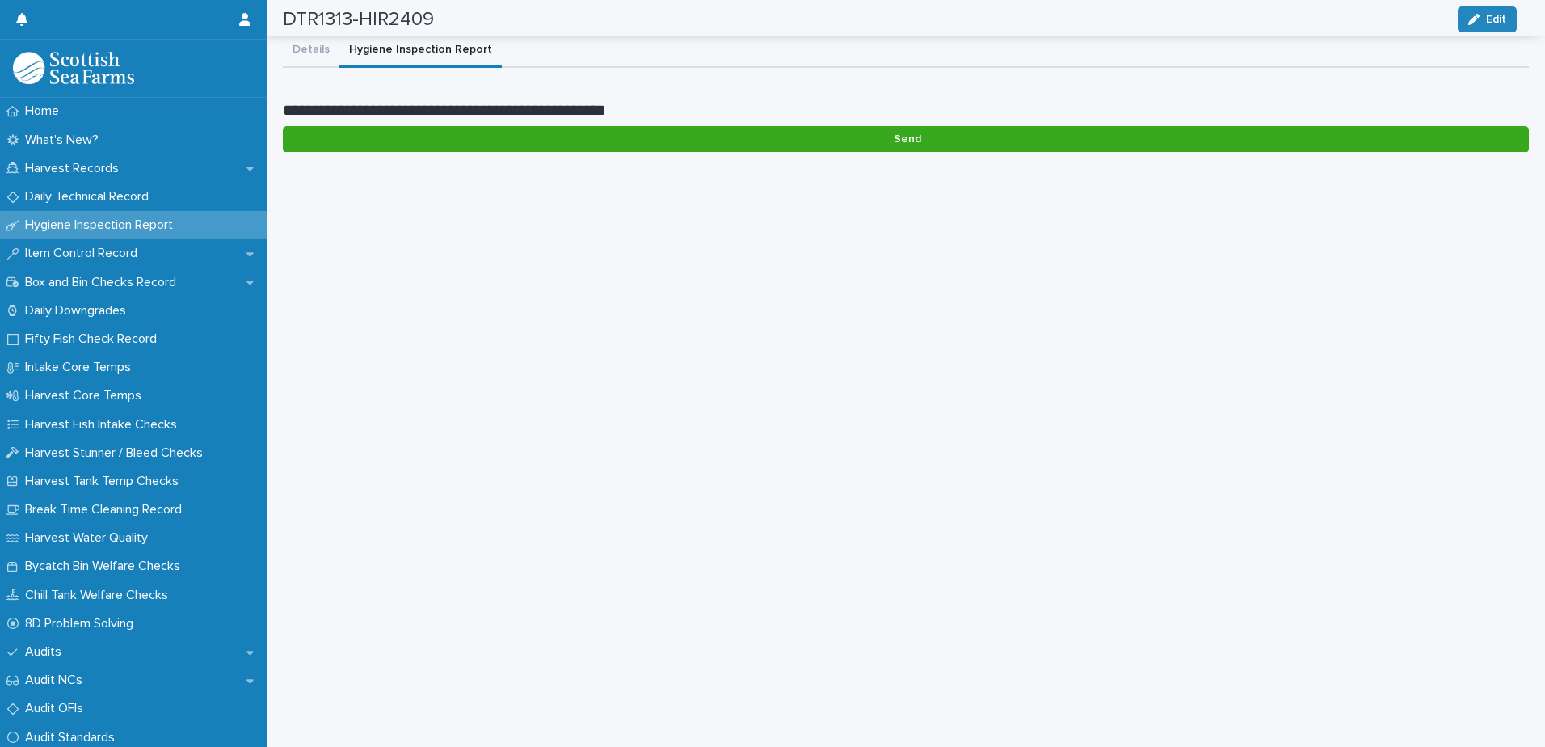
scroll to position [0, 0]
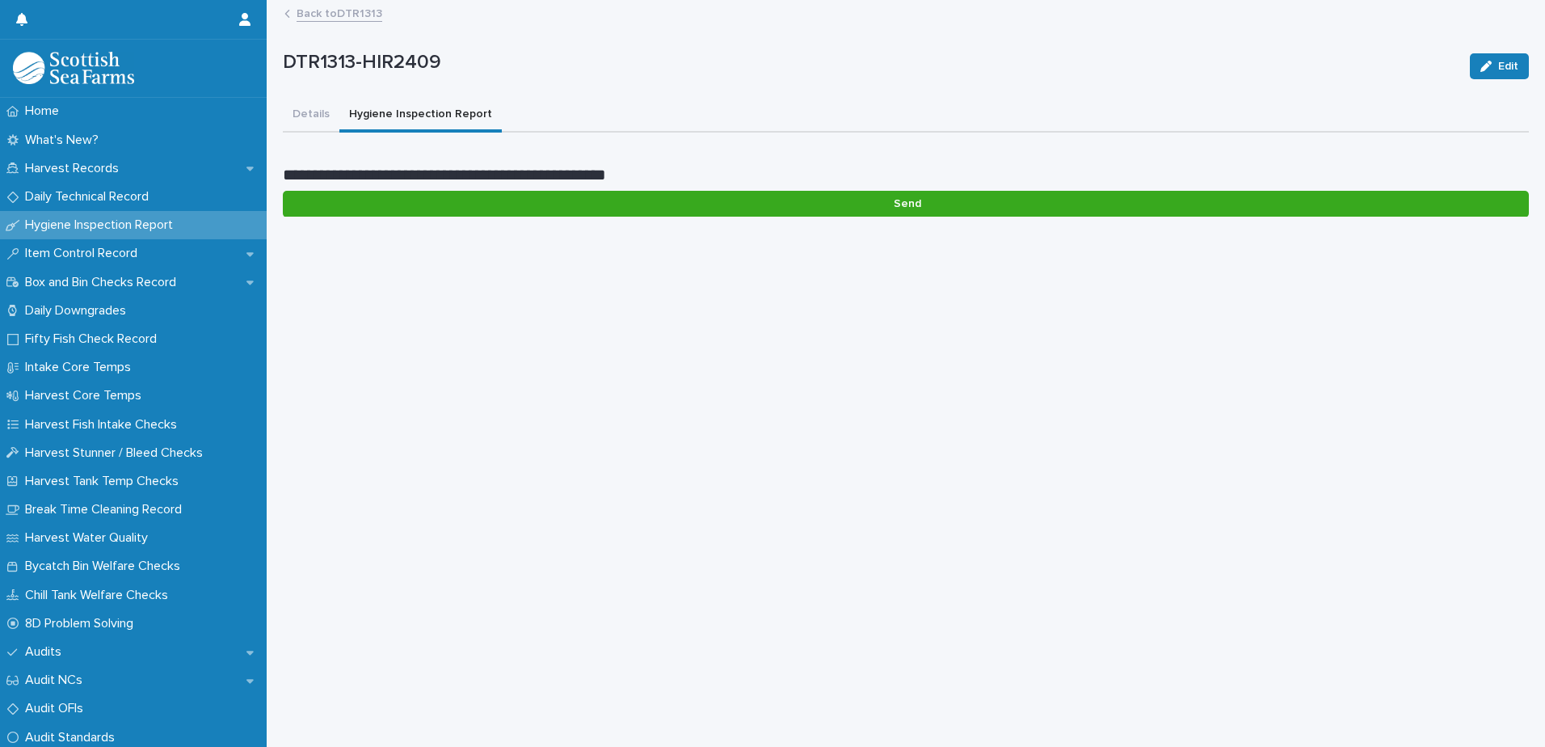
click at [340, 17] on link "Back to DTR1313" at bounding box center [340, 12] width 86 height 19
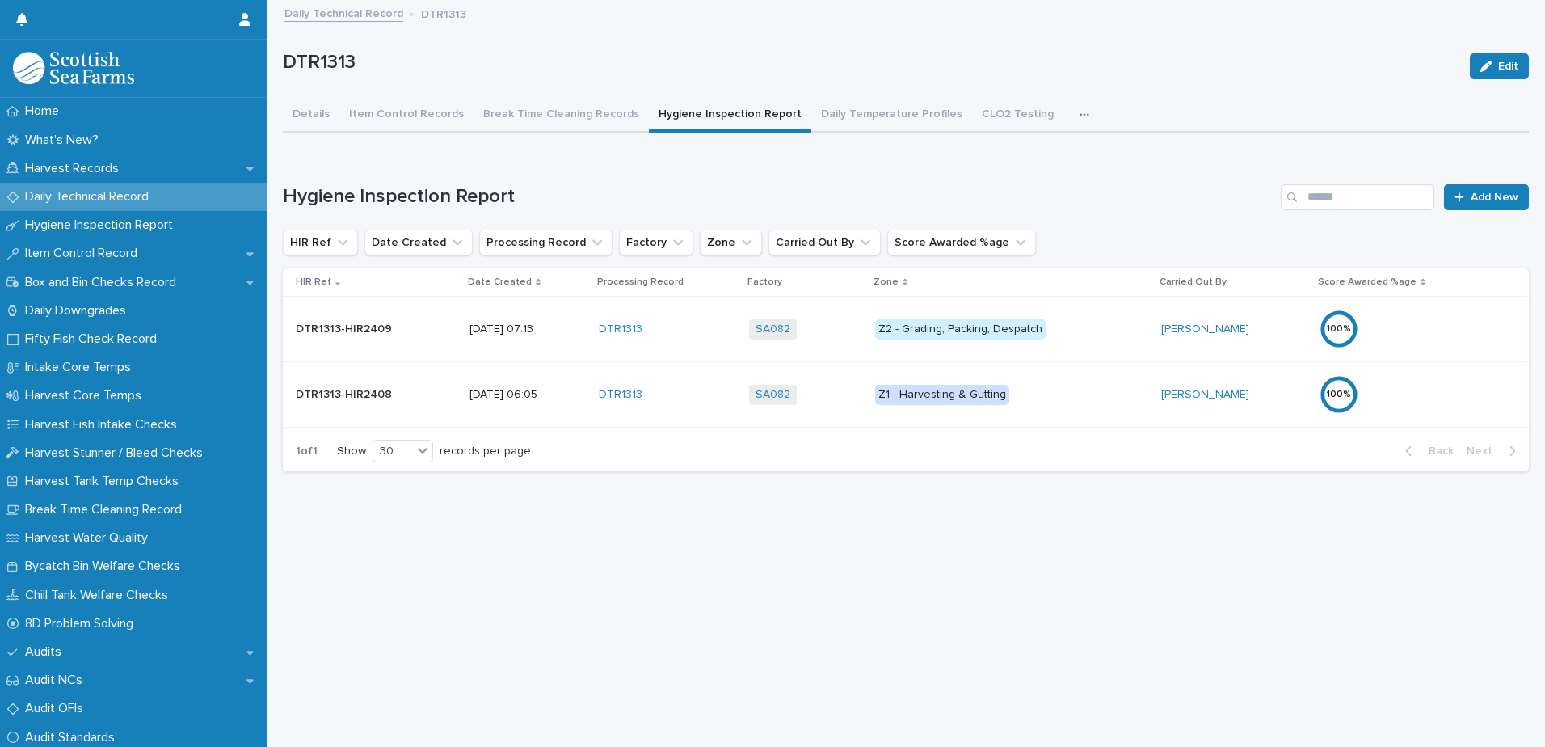
click at [85, 195] on p "Daily Technical Record" at bounding box center [90, 196] width 143 height 15
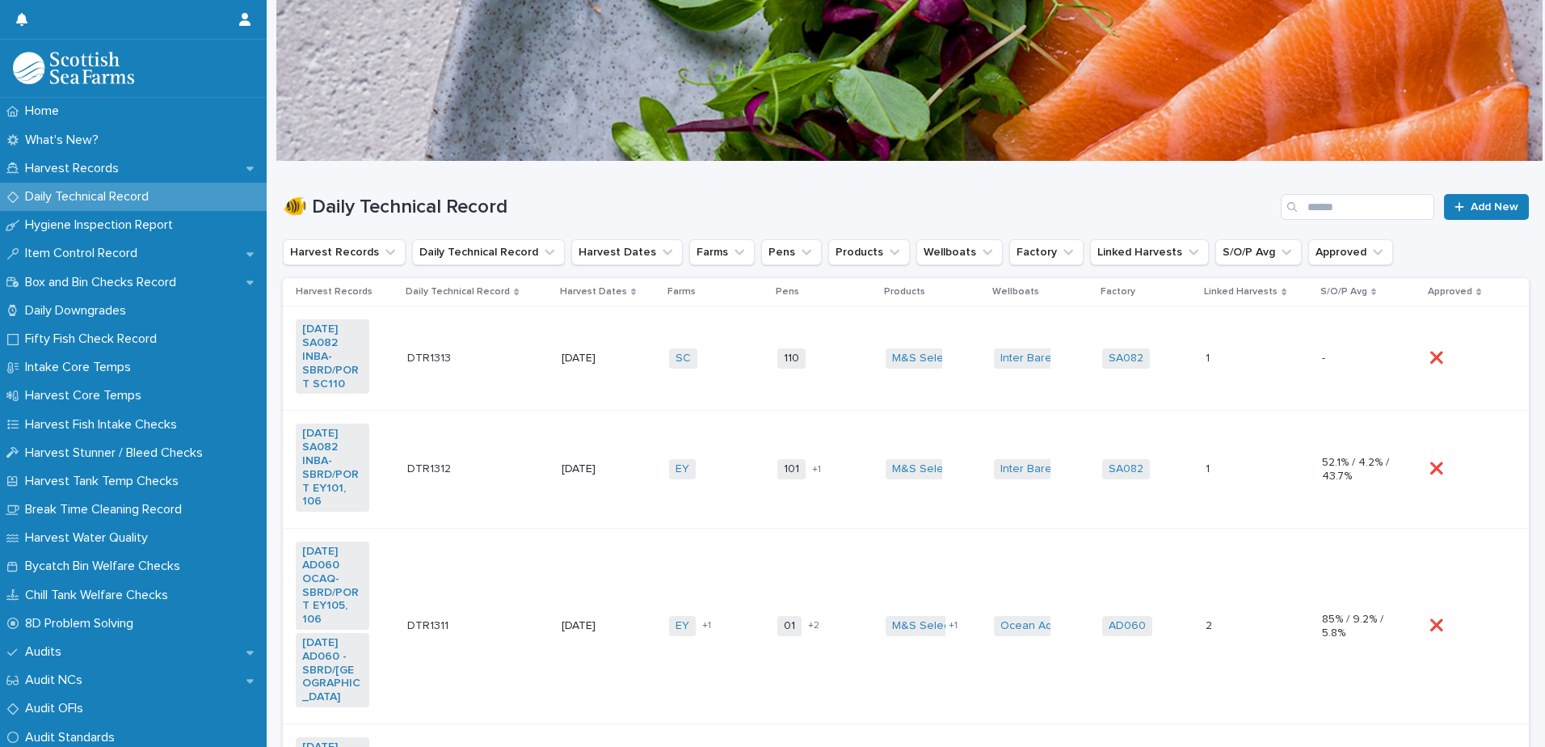
click at [502, 434] on td "DTR1312 DTR1312" at bounding box center [478, 470] width 154 height 118
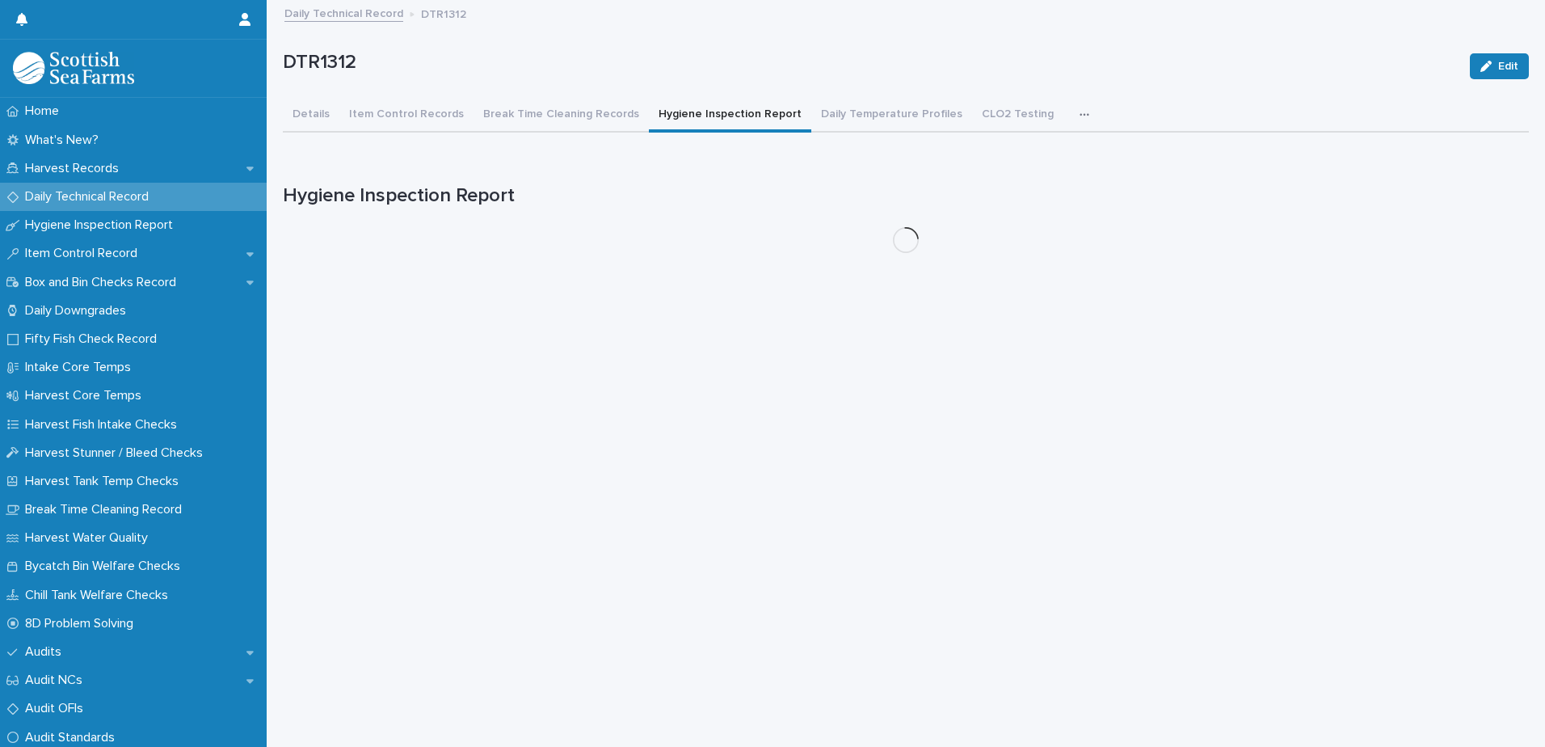
click at [714, 116] on button "Hygiene Inspection Report" at bounding box center [730, 116] width 162 height 34
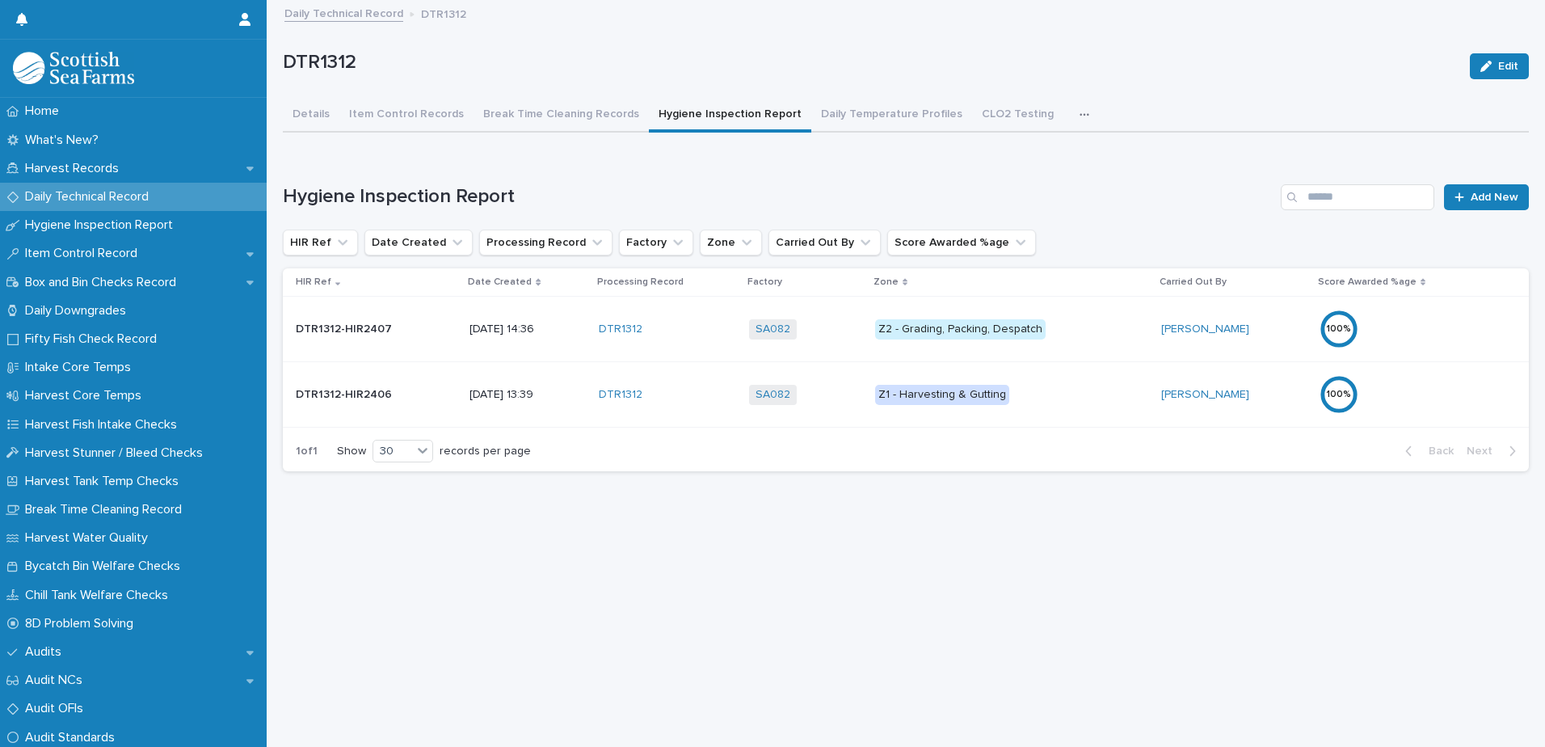
click at [1415, 324] on div "100 %" at bounding box center [1390, 329] width 141 height 39
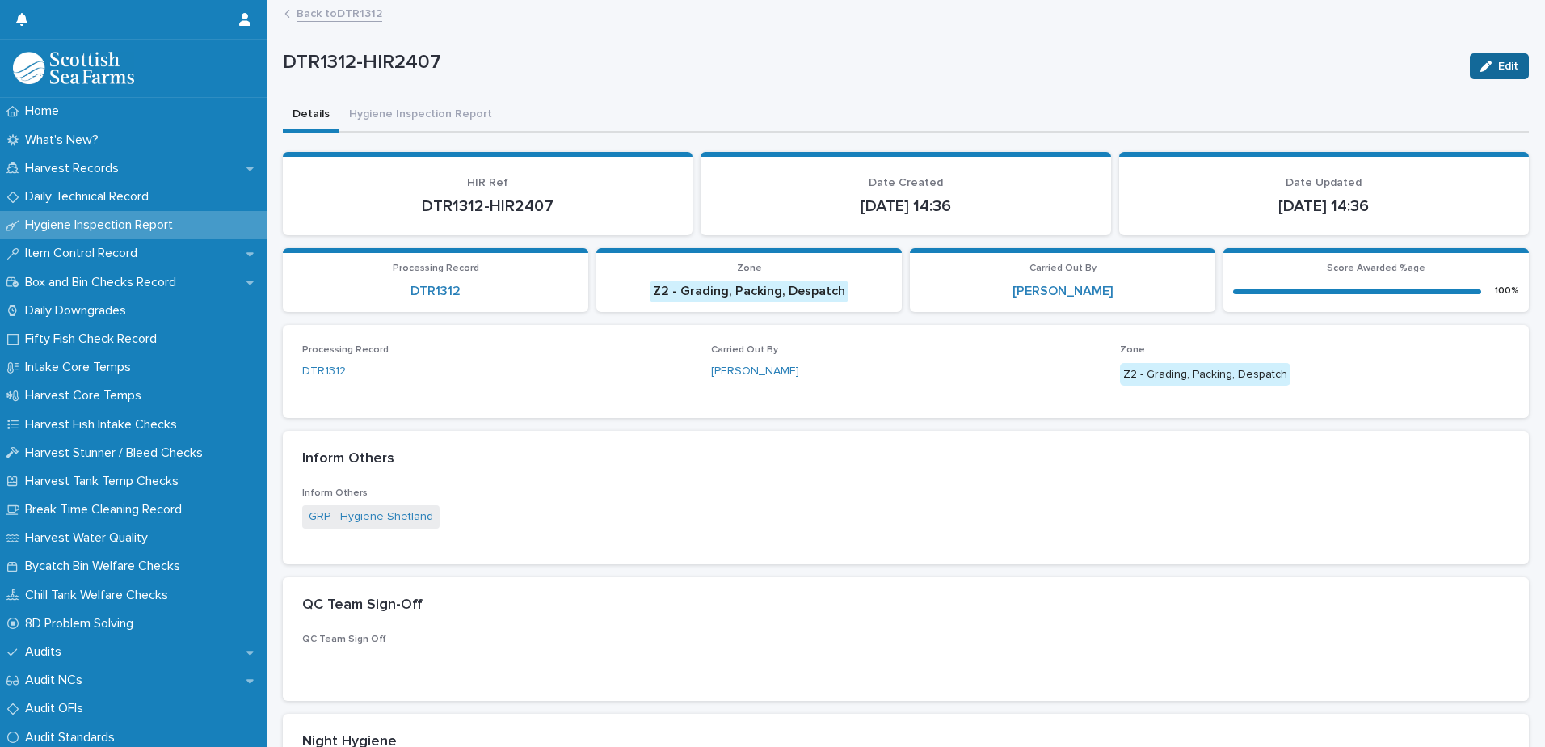
click at [1498, 65] on span "Edit" at bounding box center [1508, 66] width 20 height 11
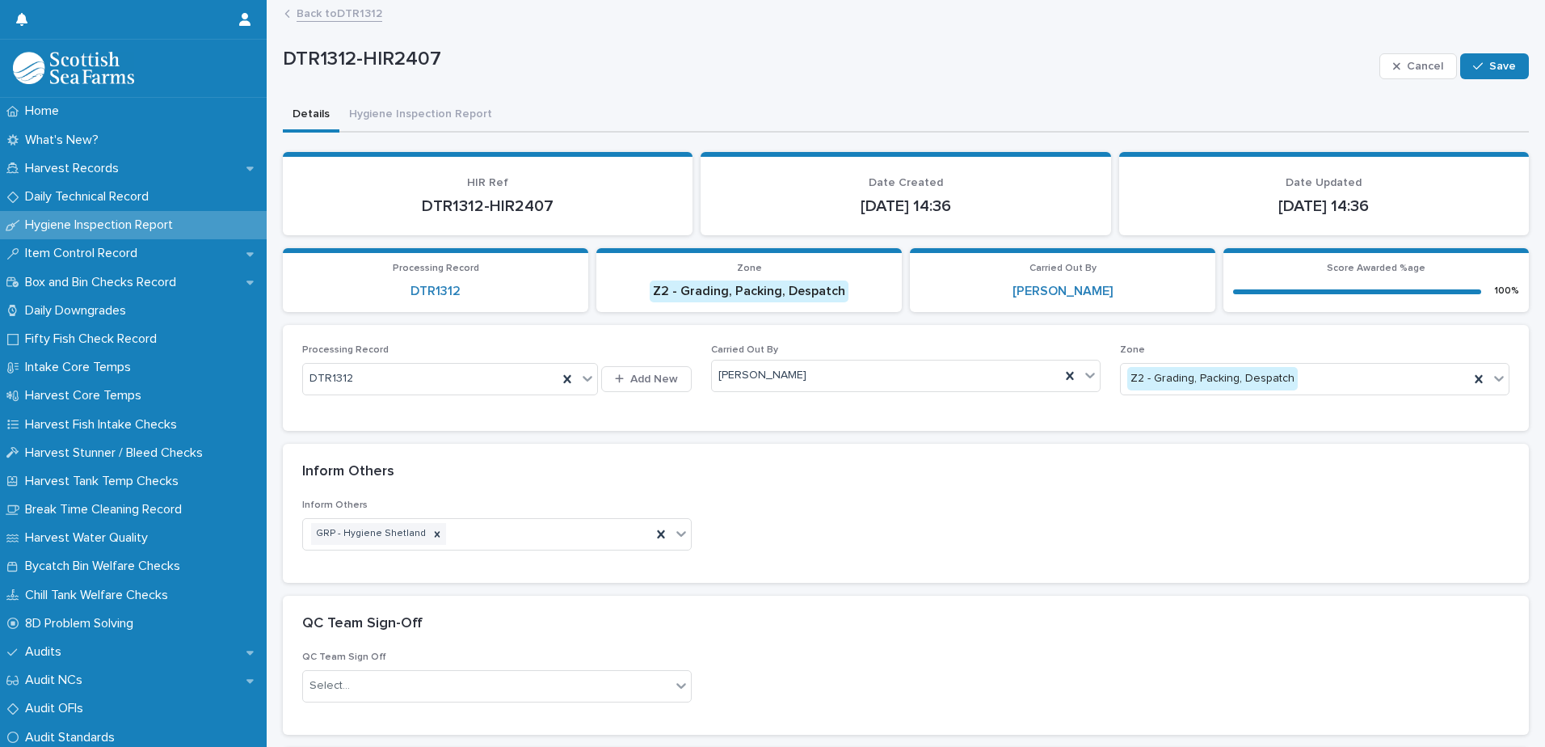
scroll to position [242, 0]
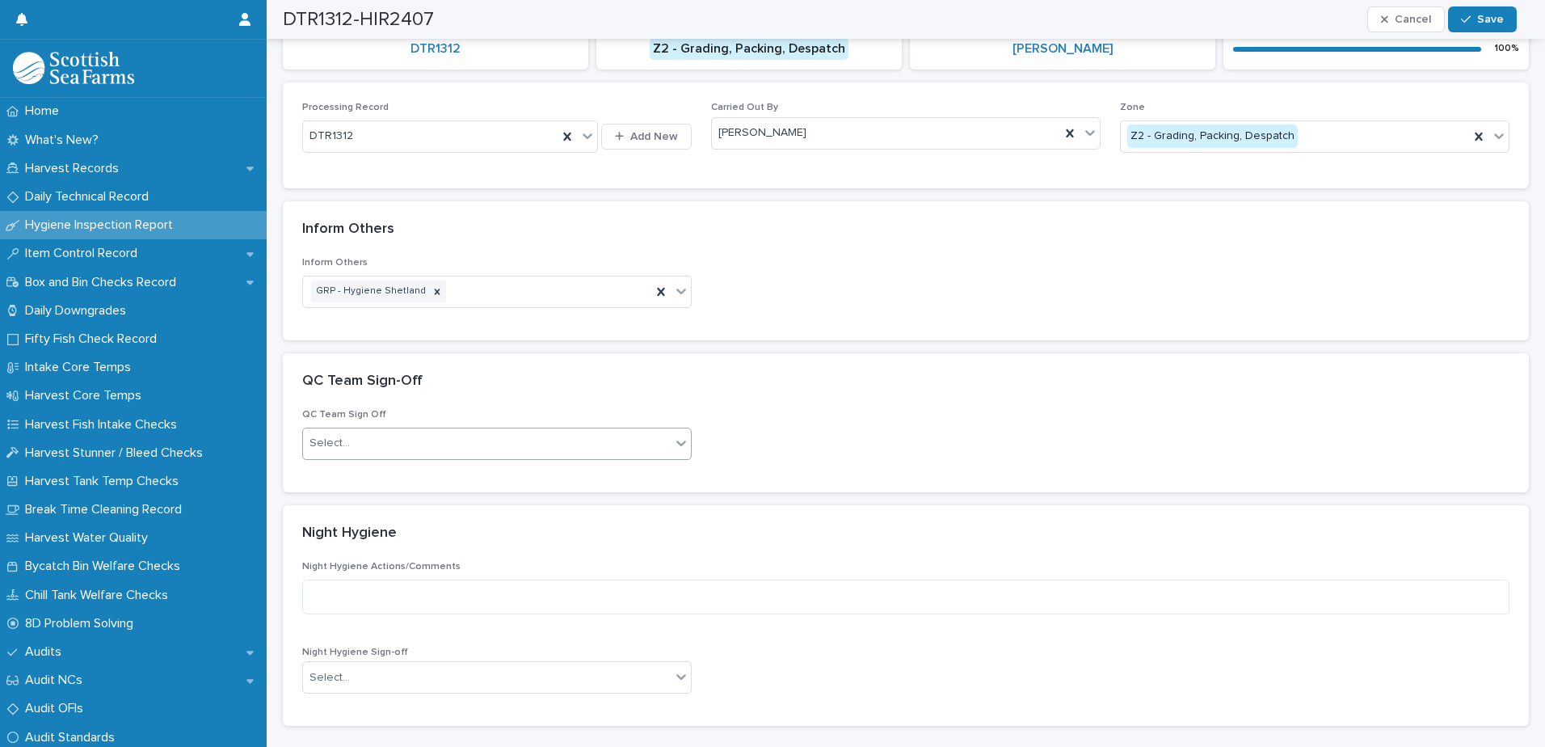
click at [447, 441] on div "Select..." at bounding box center [487, 443] width 368 height 27
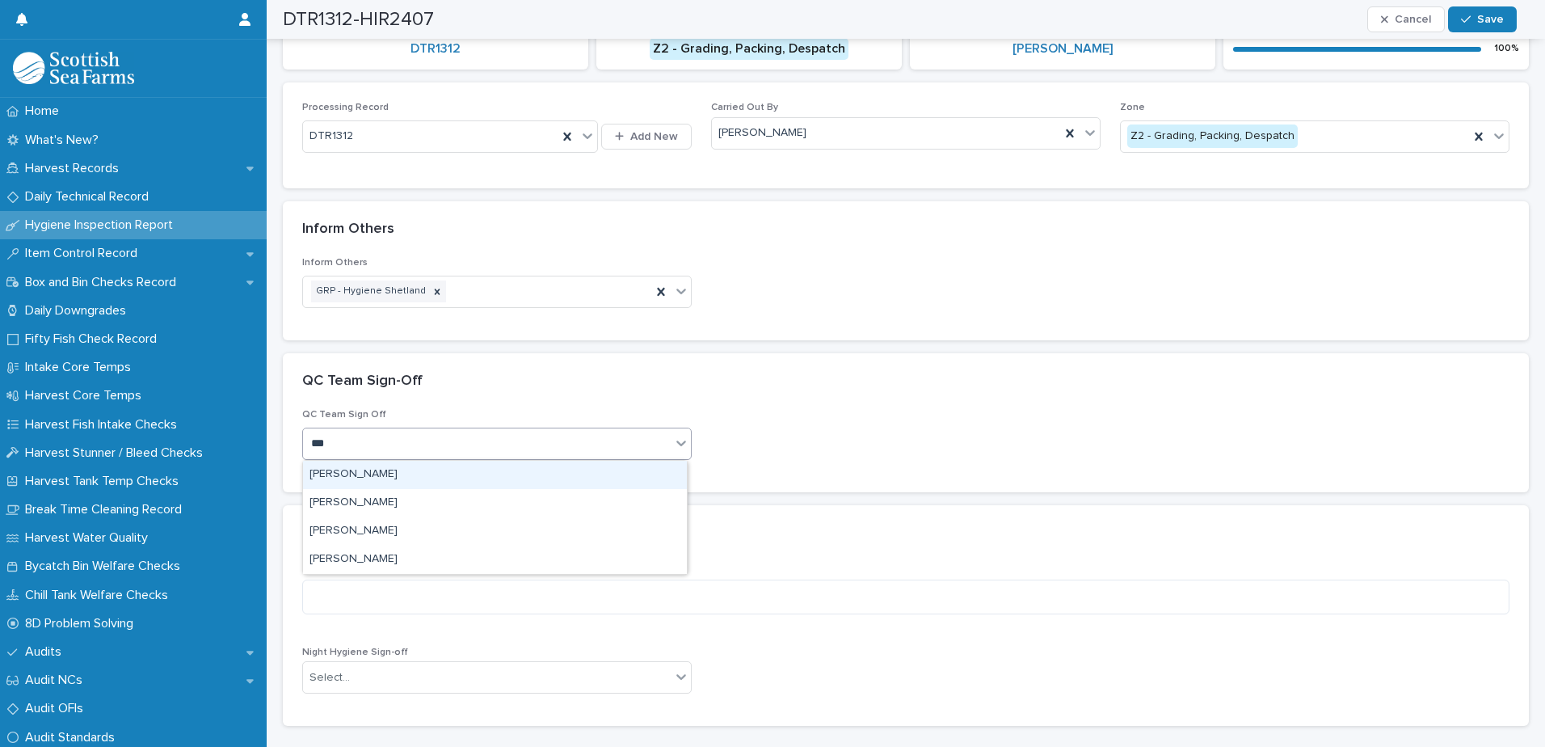
type input "****"
click at [399, 474] on div "[PERSON_NAME]" at bounding box center [495, 475] width 384 height 28
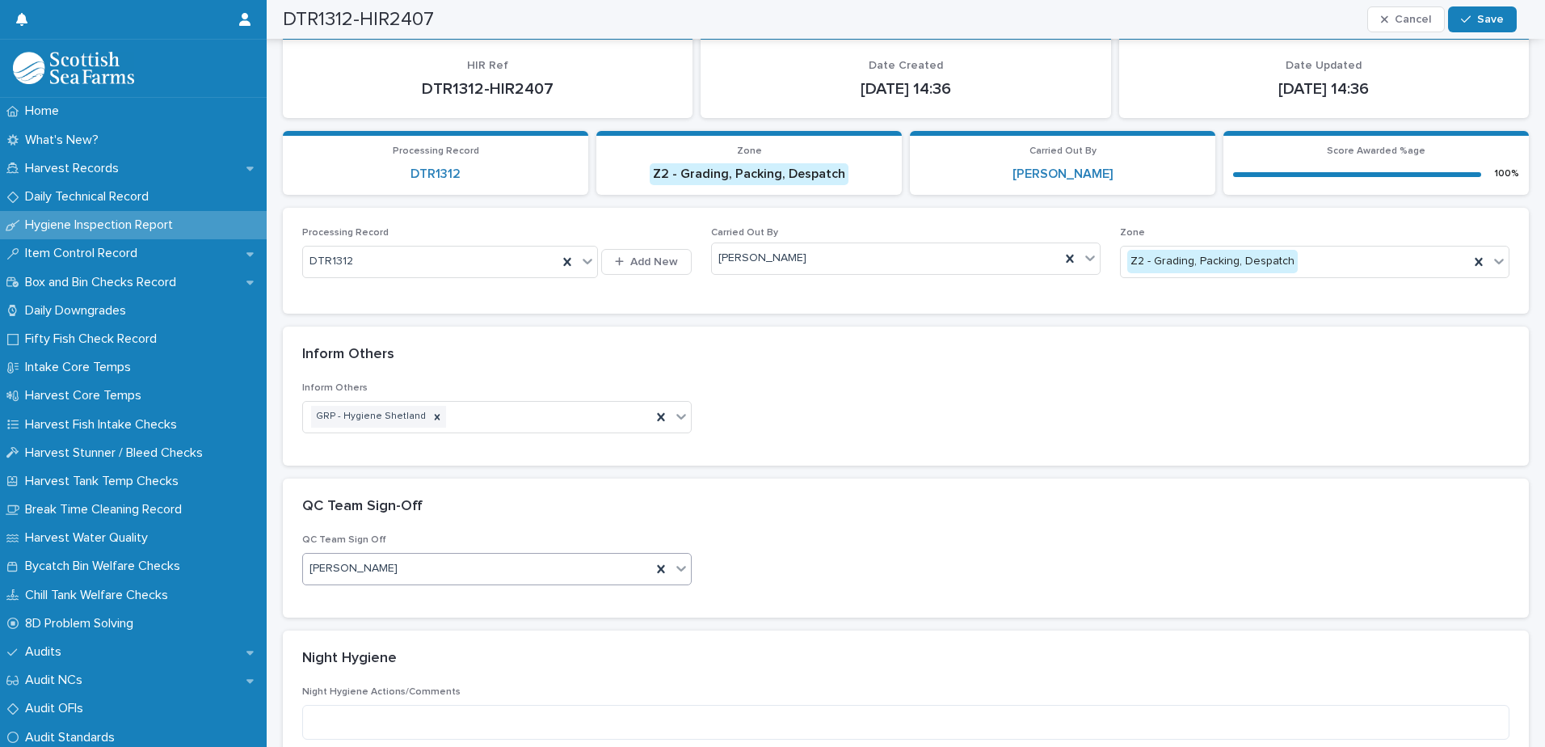
scroll to position [0, 0]
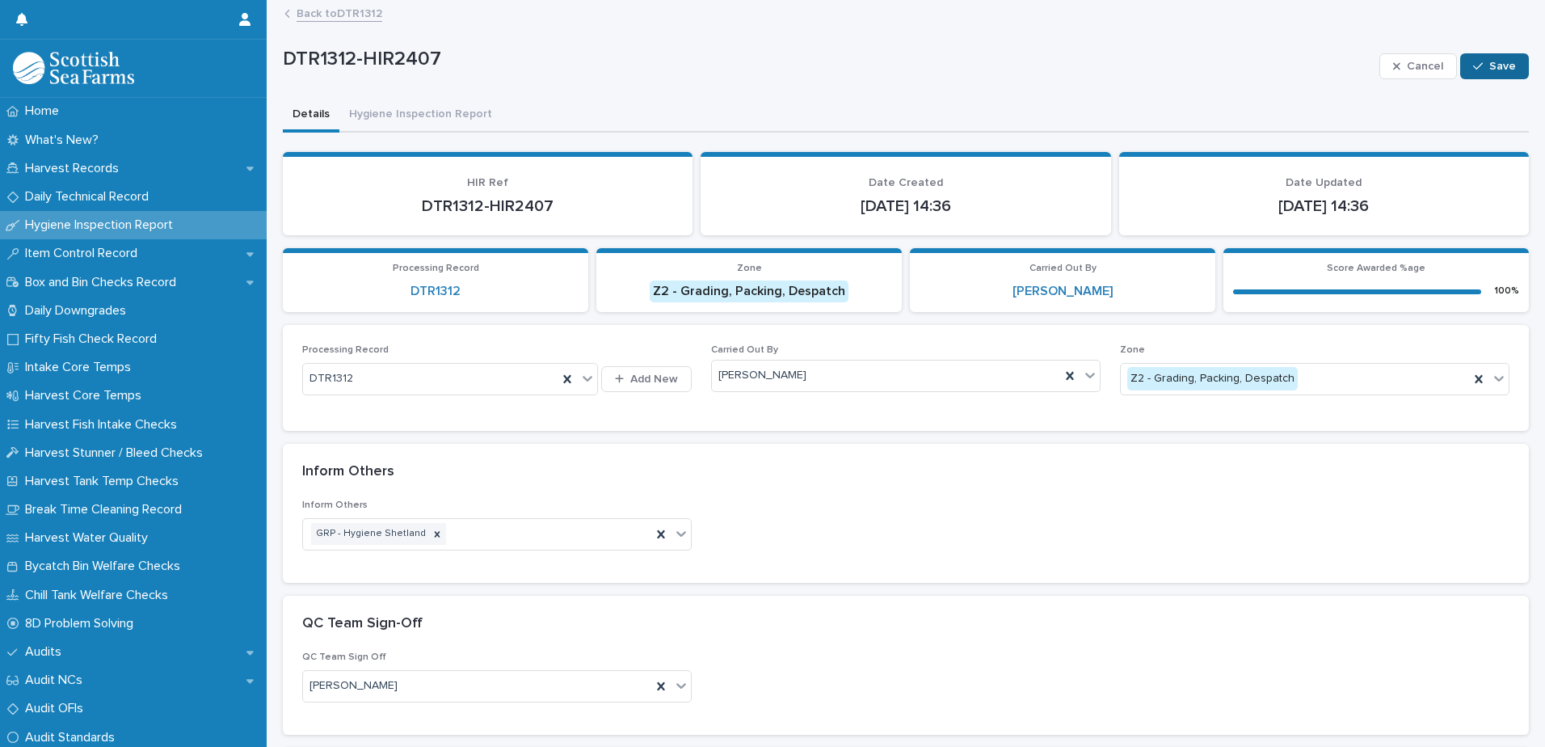
click at [1478, 69] on div "button" at bounding box center [1481, 66] width 16 height 11
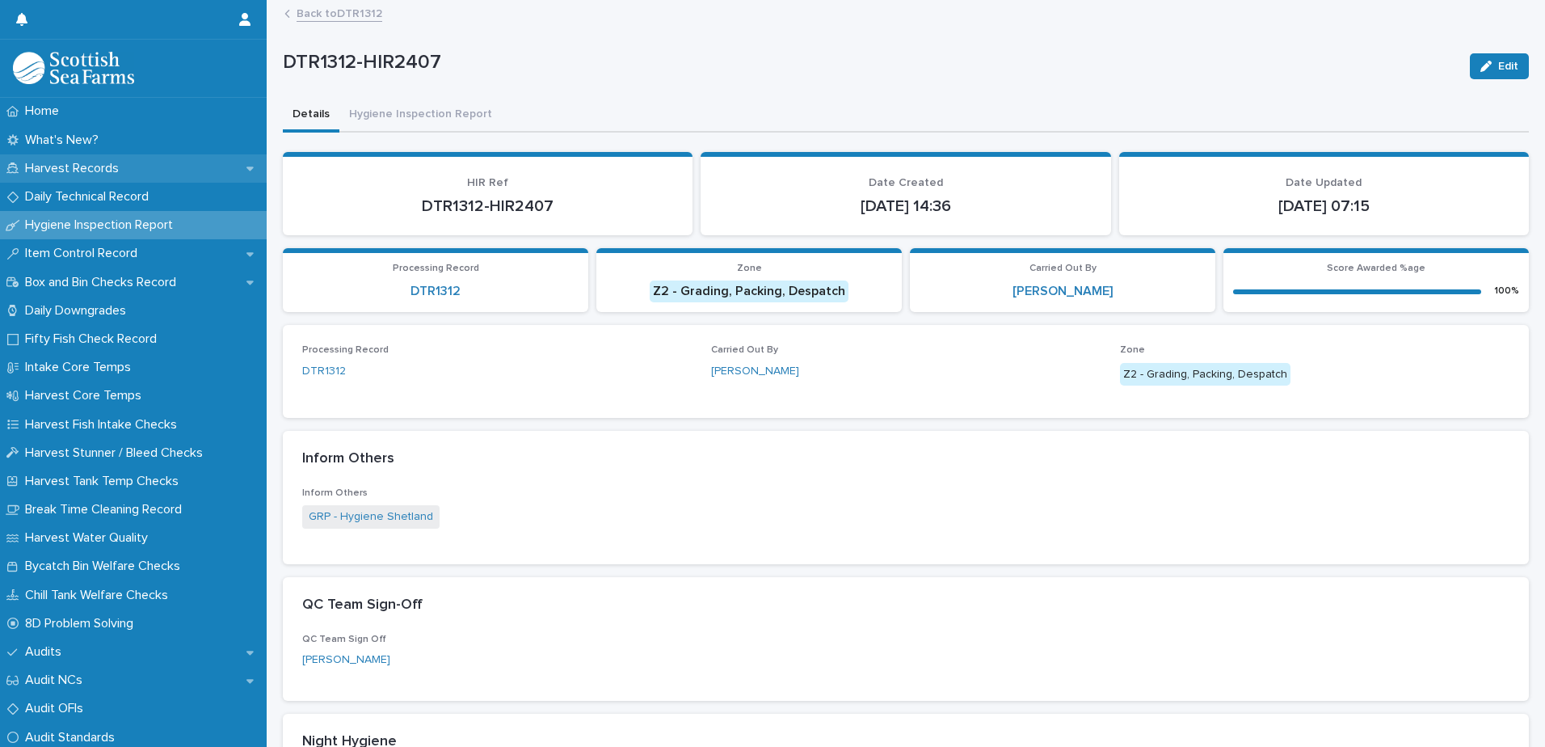
click at [72, 168] on p "Harvest Records" at bounding box center [75, 168] width 113 height 15
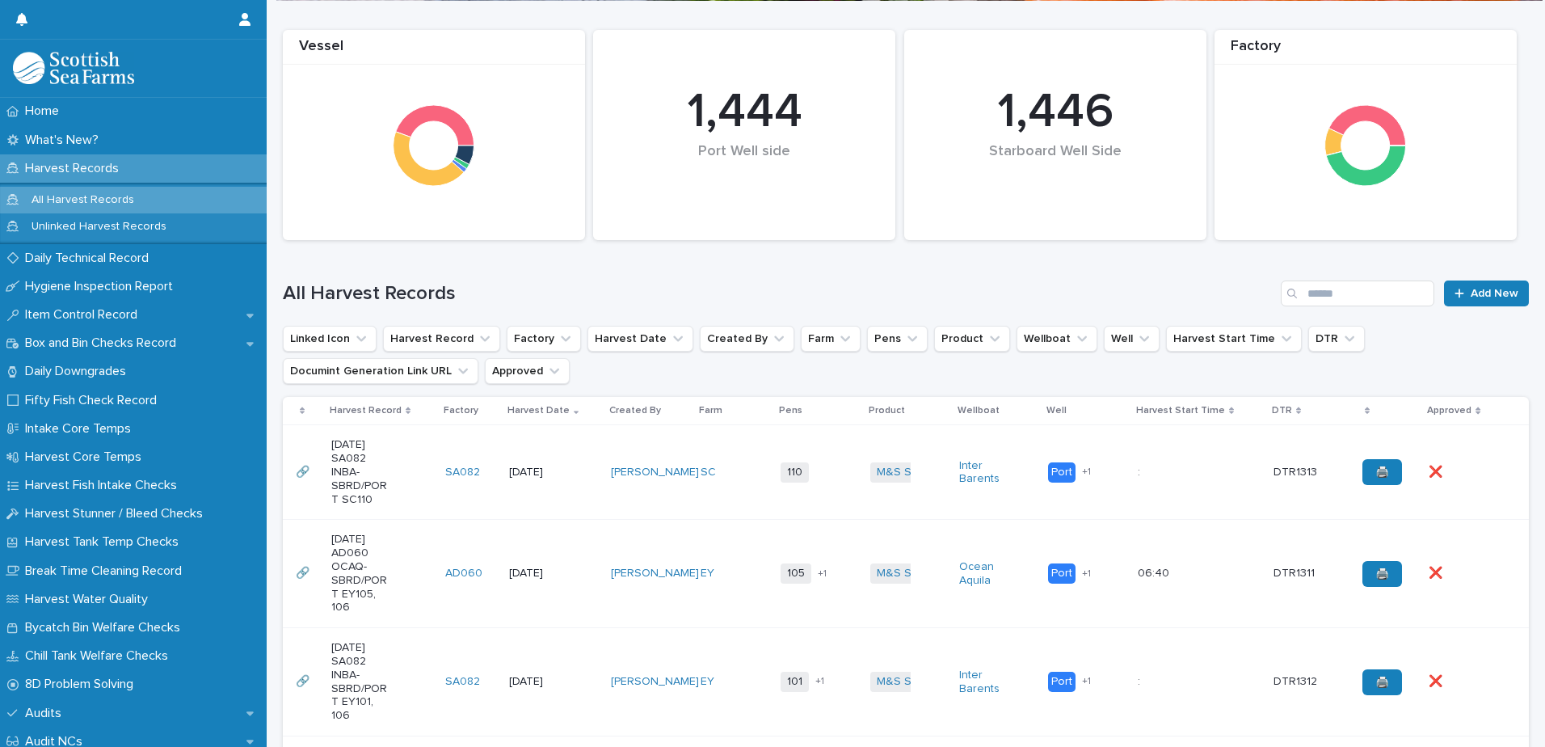
scroll to position [242, 0]
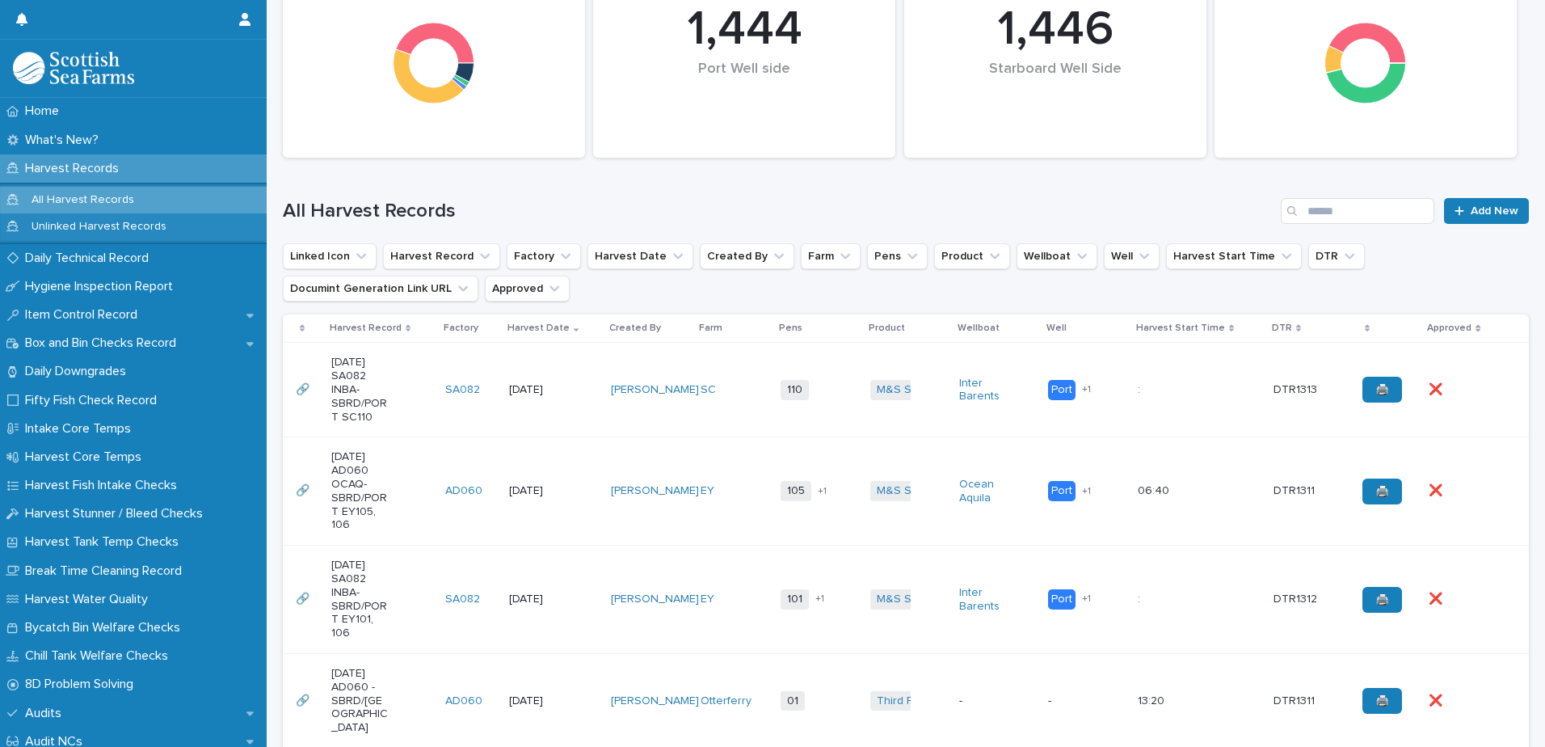
click at [561, 455] on td "[DATE]" at bounding box center [554, 491] width 103 height 108
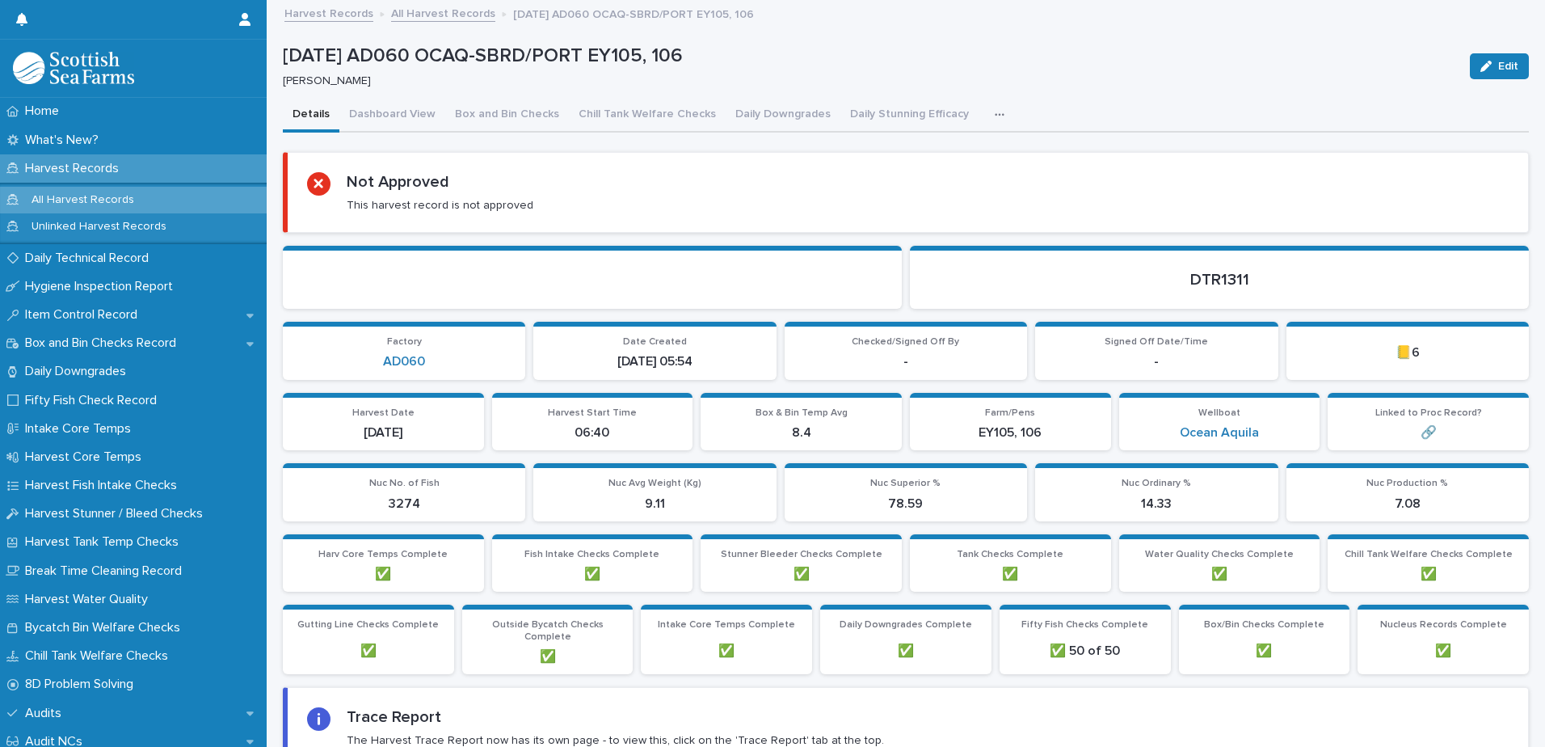
click at [995, 118] on icon "button" at bounding box center [1000, 114] width 10 height 11
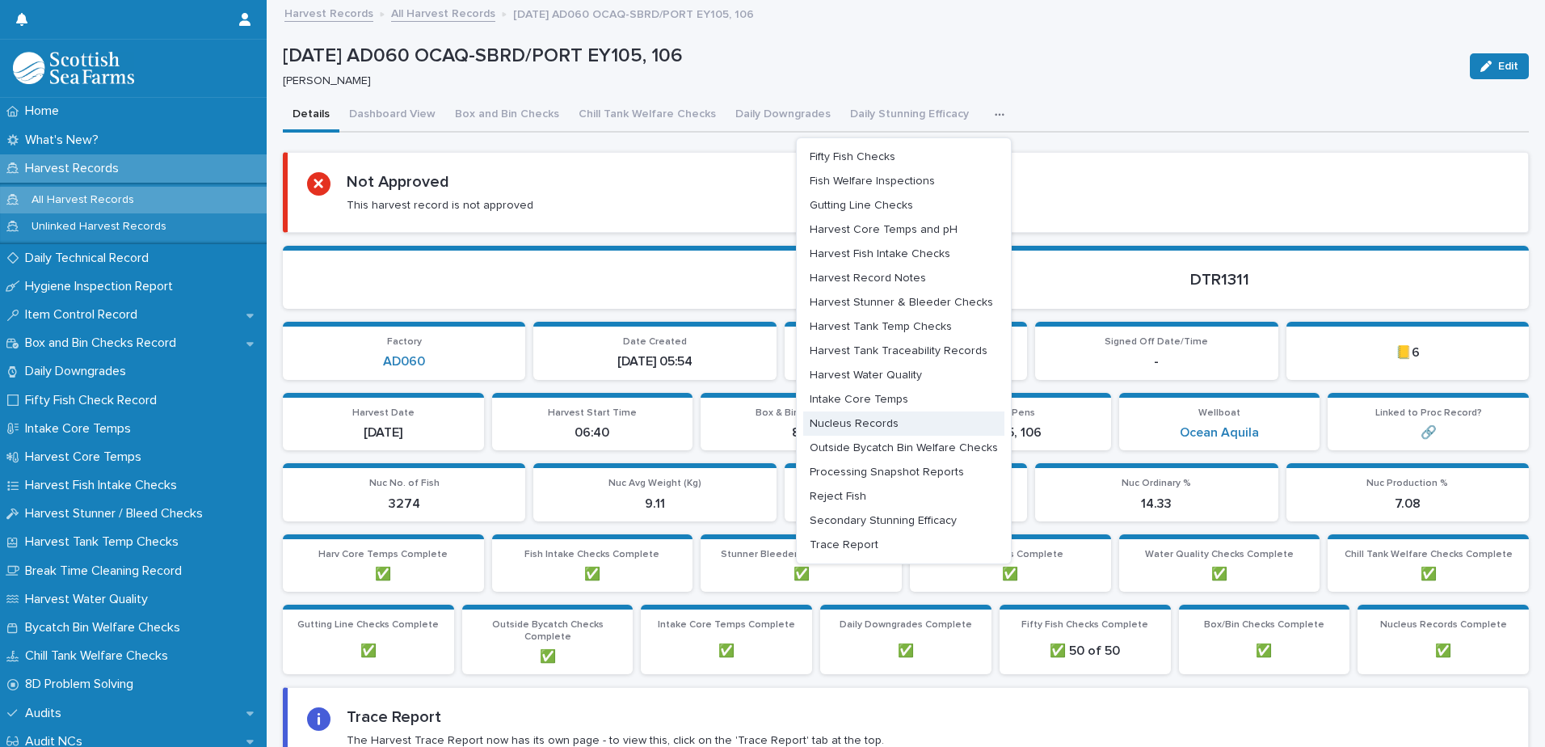
click at [881, 419] on span "Nucleus Records" at bounding box center [854, 423] width 89 height 11
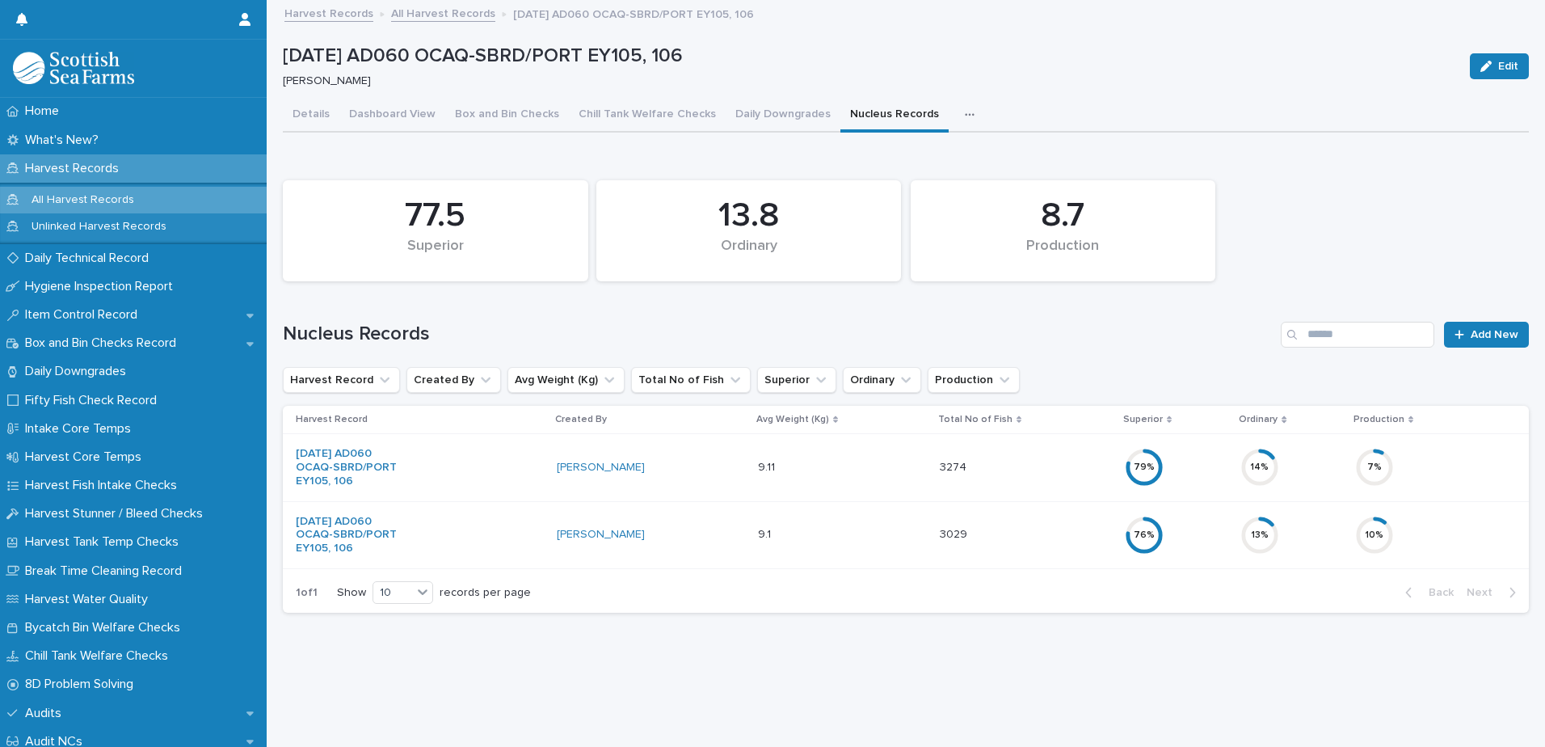
click at [434, 18] on link "All Harvest Records" at bounding box center [443, 12] width 104 height 19
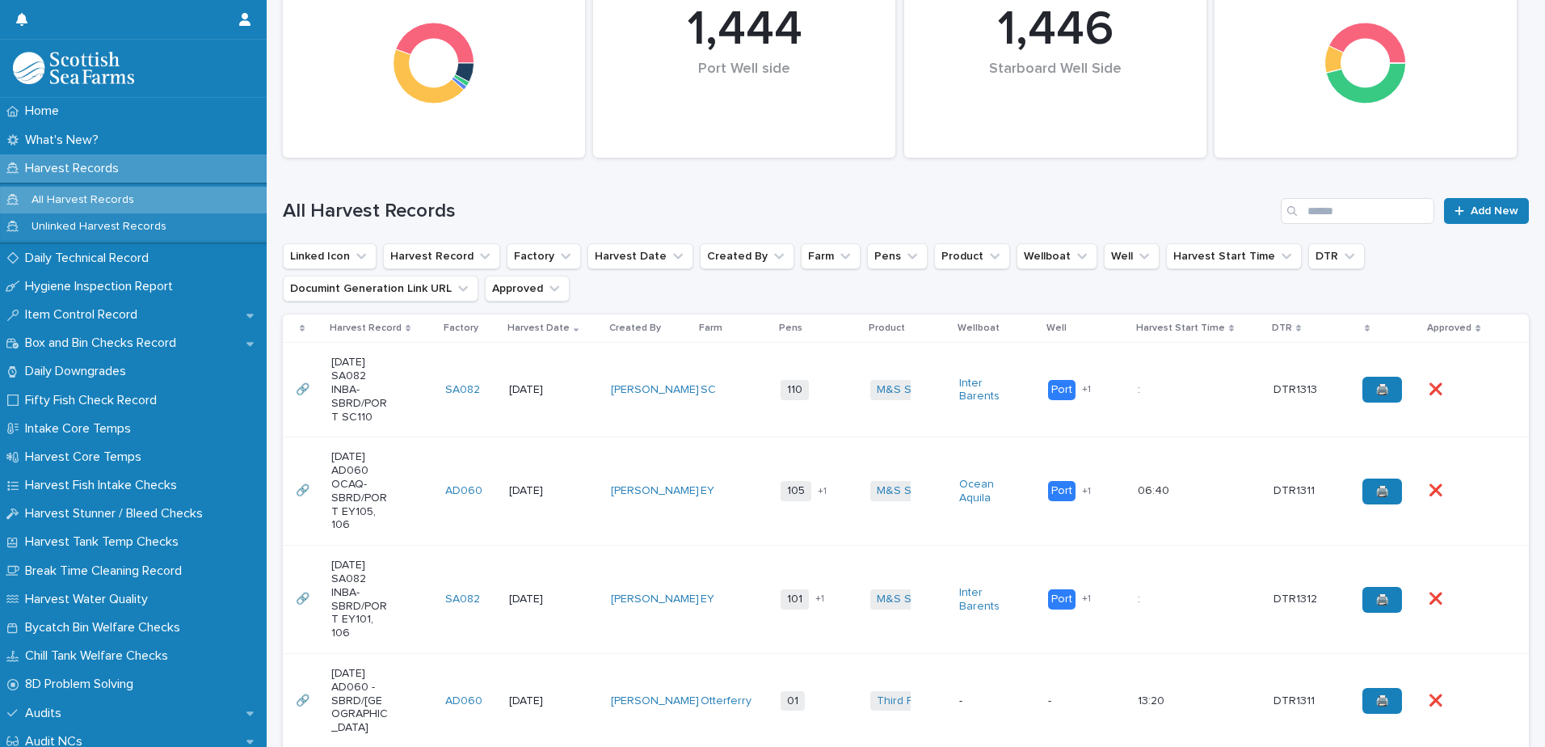
scroll to position [323, 0]
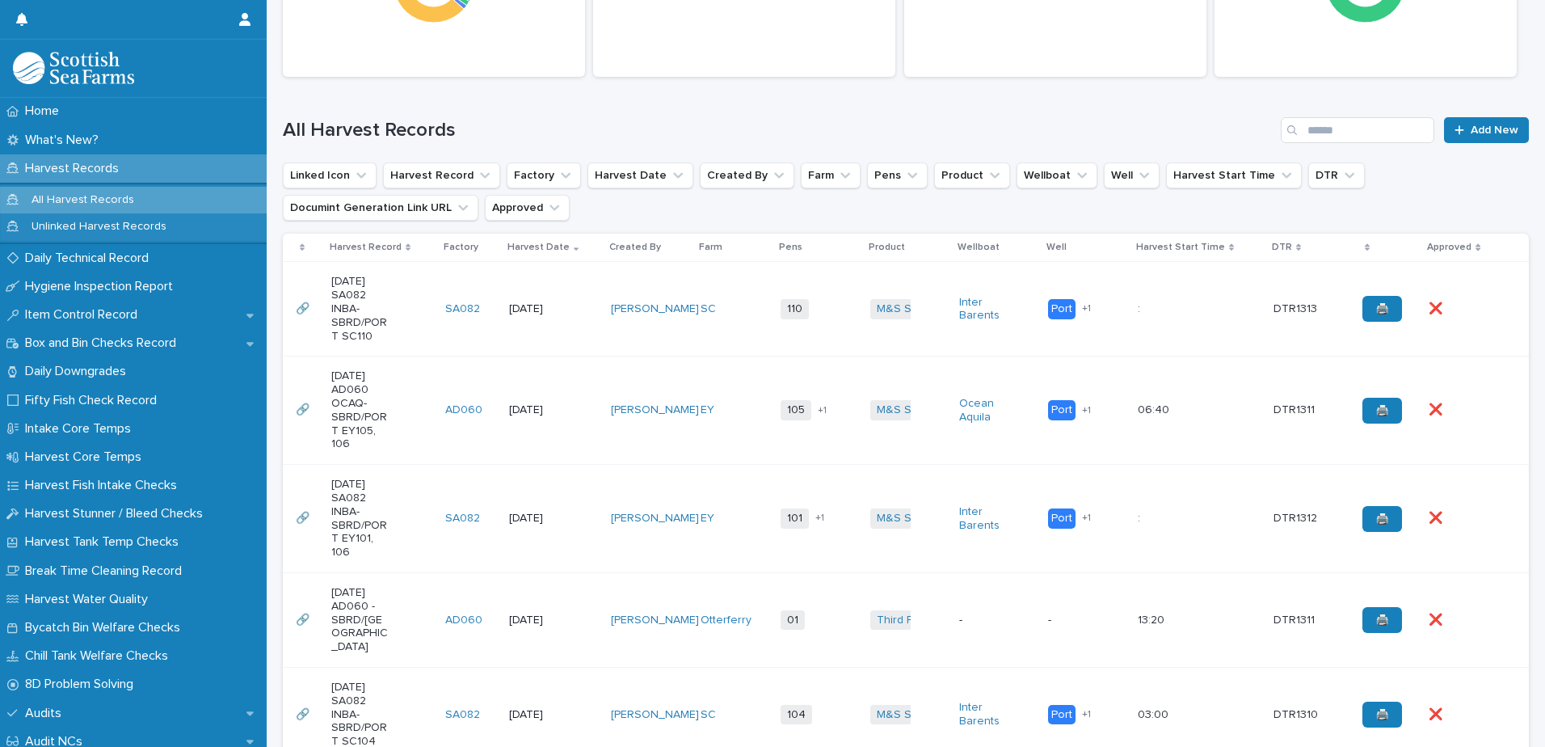
click at [651, 488] on td "[PERSON_NAME]" at bounding box center [648, 519] width 89 height 108
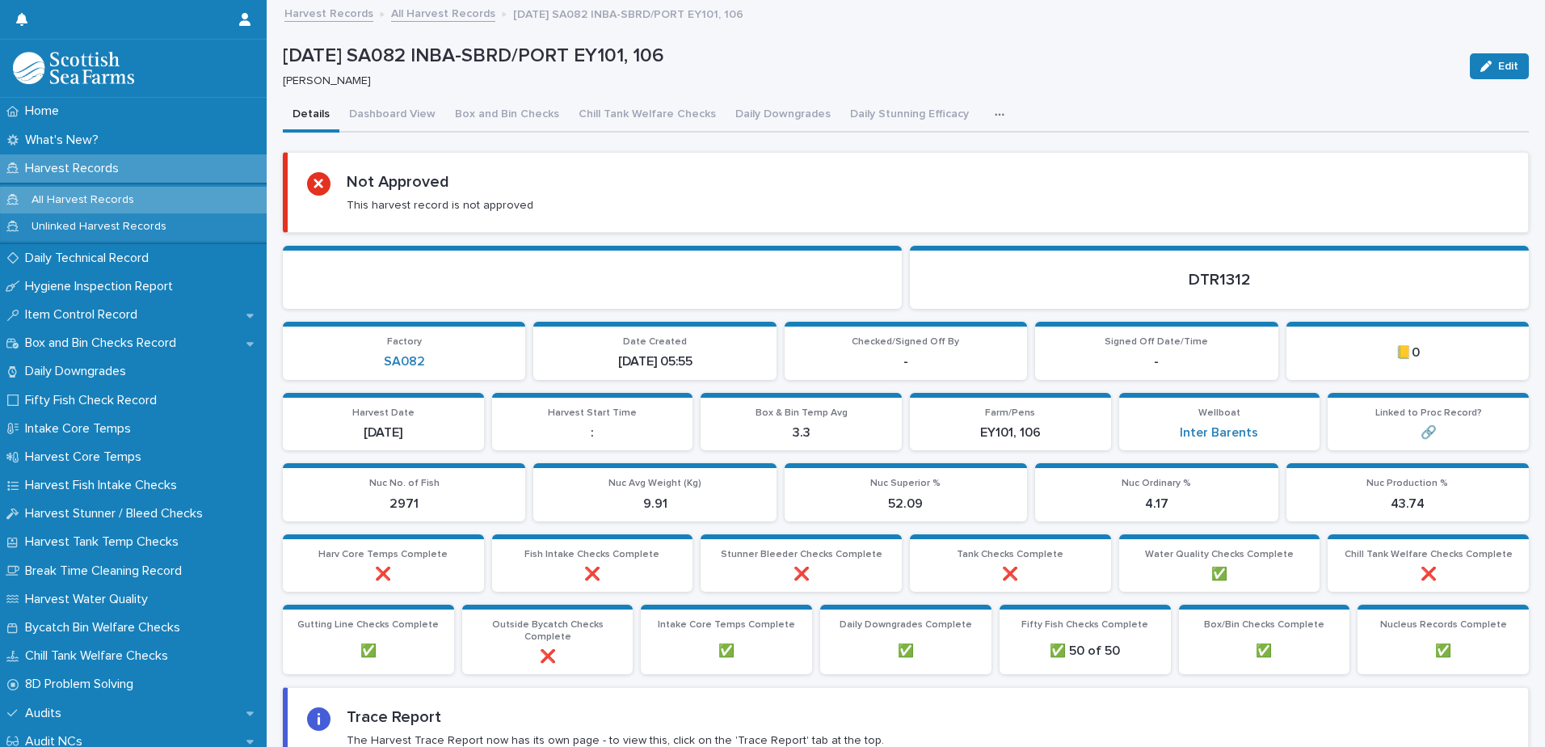
click at [995, 116] on icon "button" at bounding box center [1000, 114] width 10 height 11
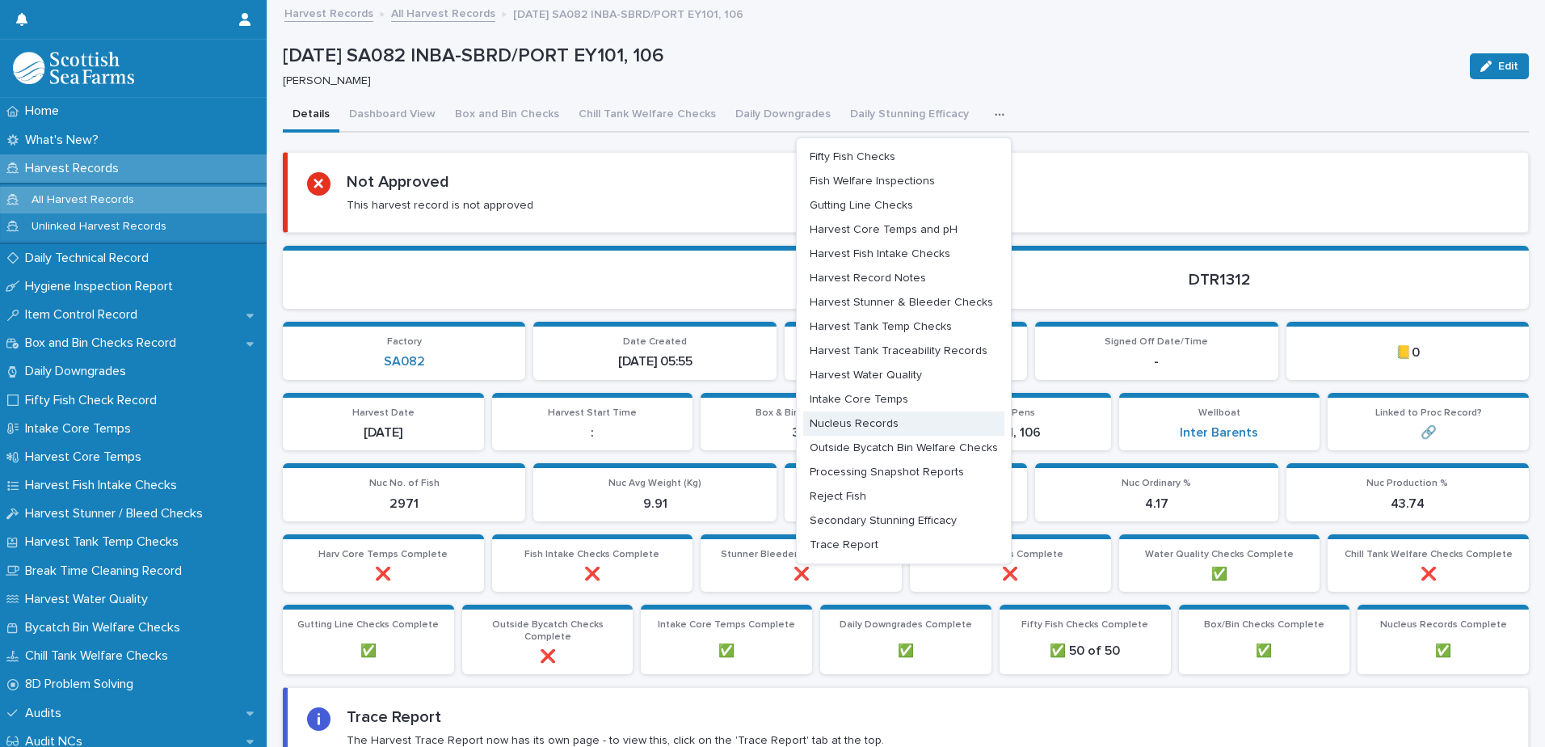
click at [861, 426] on span "Nucleus Records" at bounding box center [854, 423] width 89 height 11
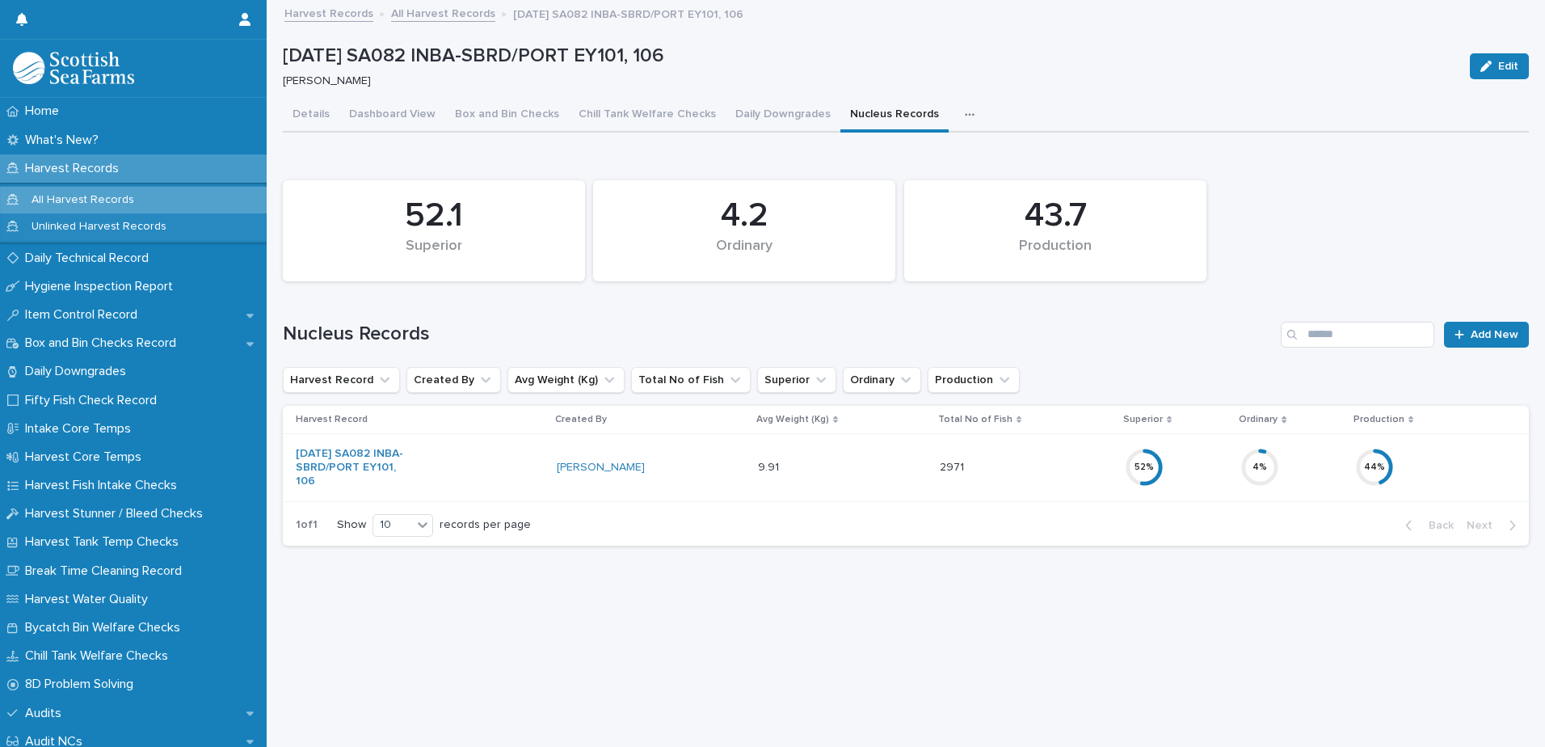
click at [1441, 463] on div "44 %" at bounding box center [1429, 467] width 148 height 52
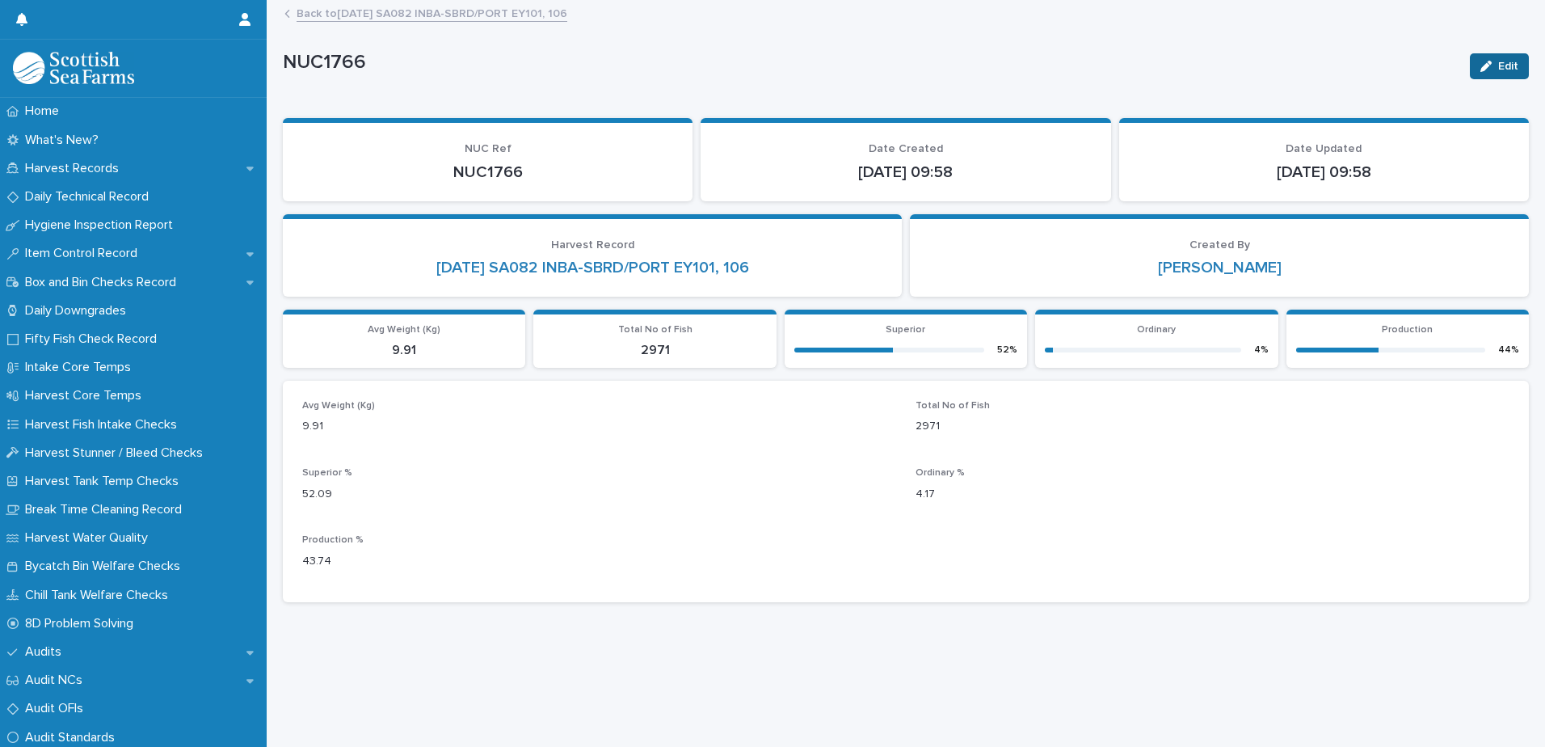
click at [1482, 67] on div "button" at bounding box center [1490, 66] width 18 height 11
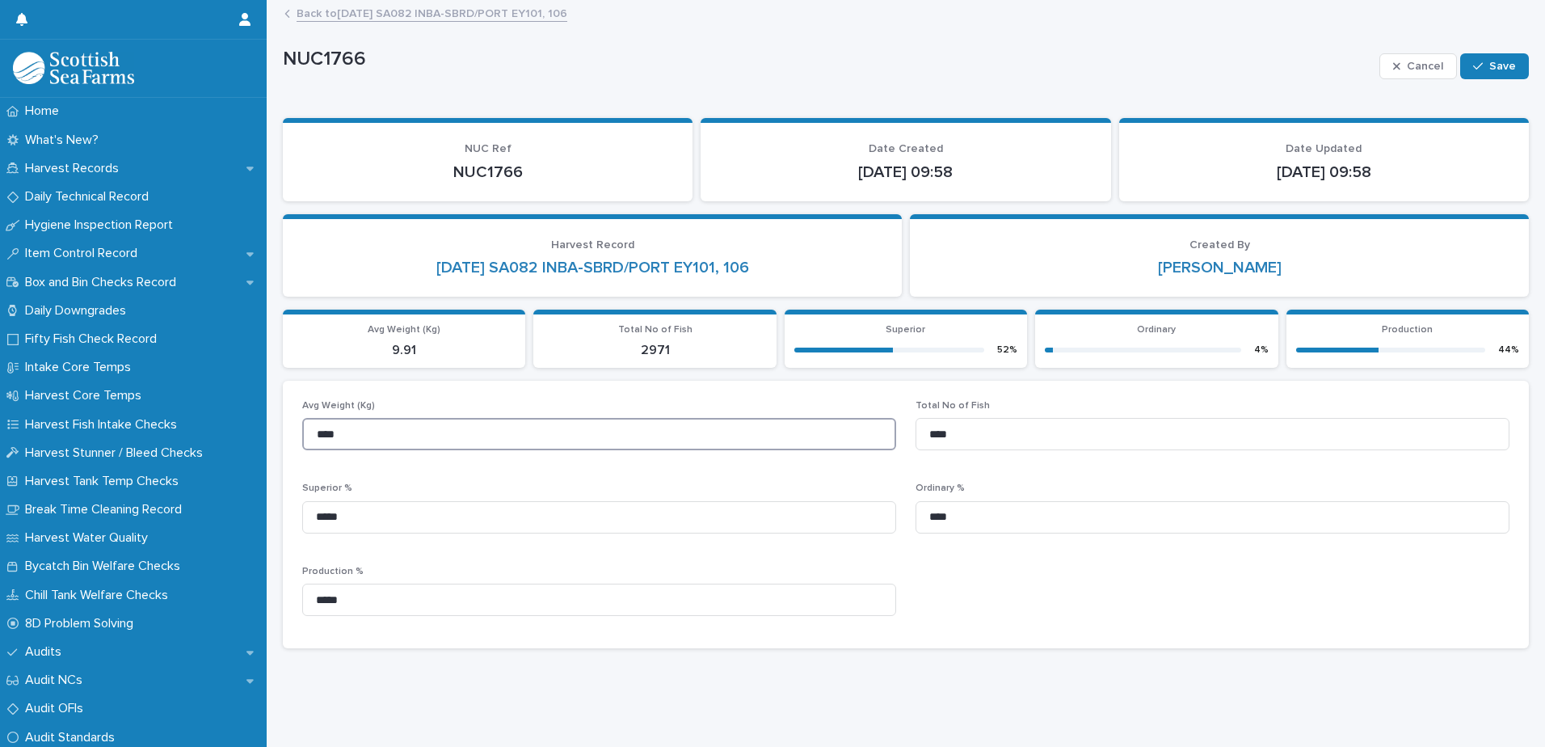
click at [406, 426] on input "****" at bounding box center [599, 434] width 594 height 32
type input "****"
drag, startPoint x: 962, startPoint y: 435, endPoint x: 919, endPoint y: 434, distance: 42.8
click at [920, 433] on input "****" at bounding box center [1213, 434] width 594 height 32
type input "*****"
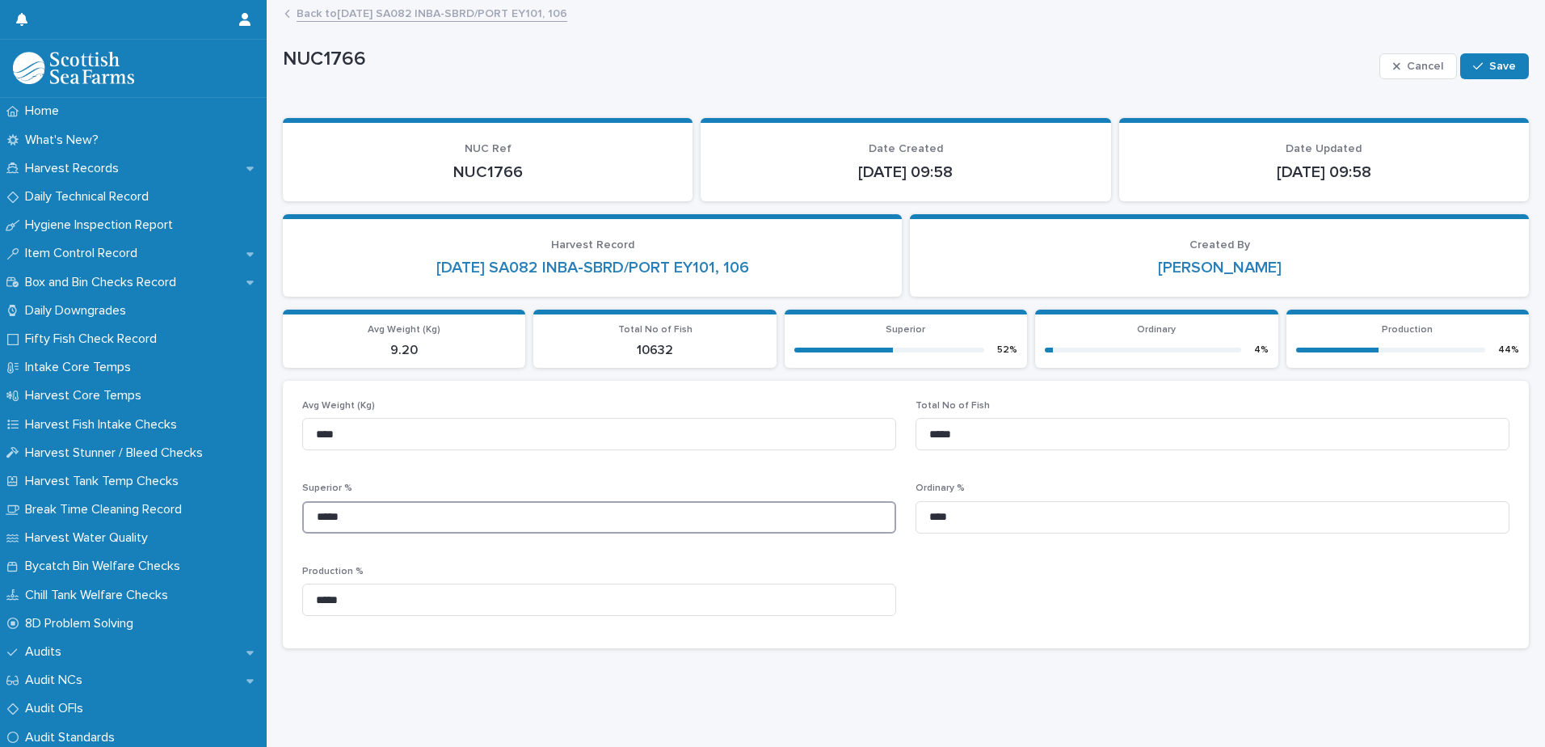
click at [384, 514] on input "*****" at bounding box center [599, 517] width 594 height 32
type input "*****"
click at [1005, 520] on input "****" at bounding box center [1213, 517] width 594 height 32
type input "*"
type input "****"
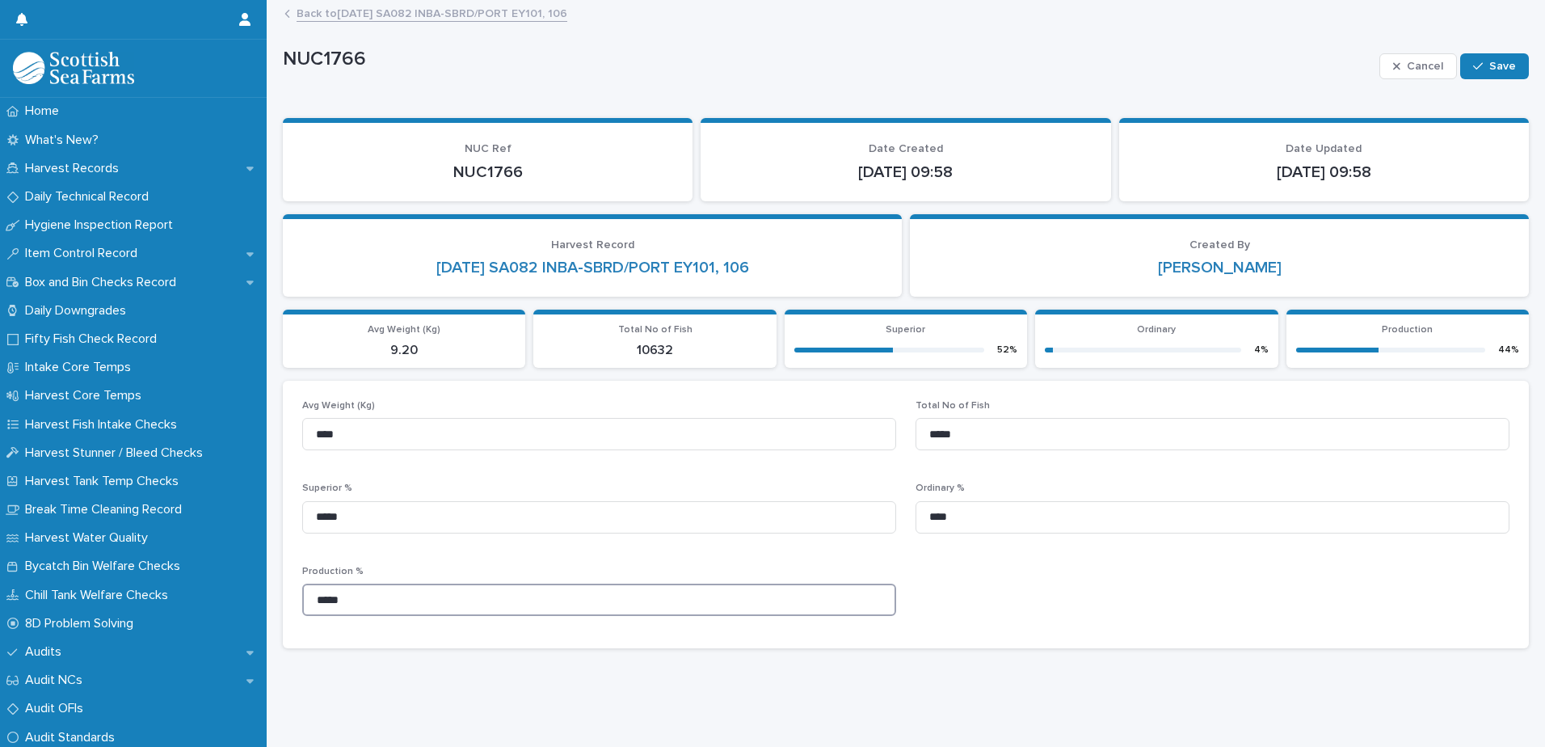
click at [366, 601] on input "*****" at bounding box center [599, 599] width 594 height 32
type input "*"
type input "*****"
click at [1495, 63] on span "Save" at bounding box center [1502, 66] width 27 height 11
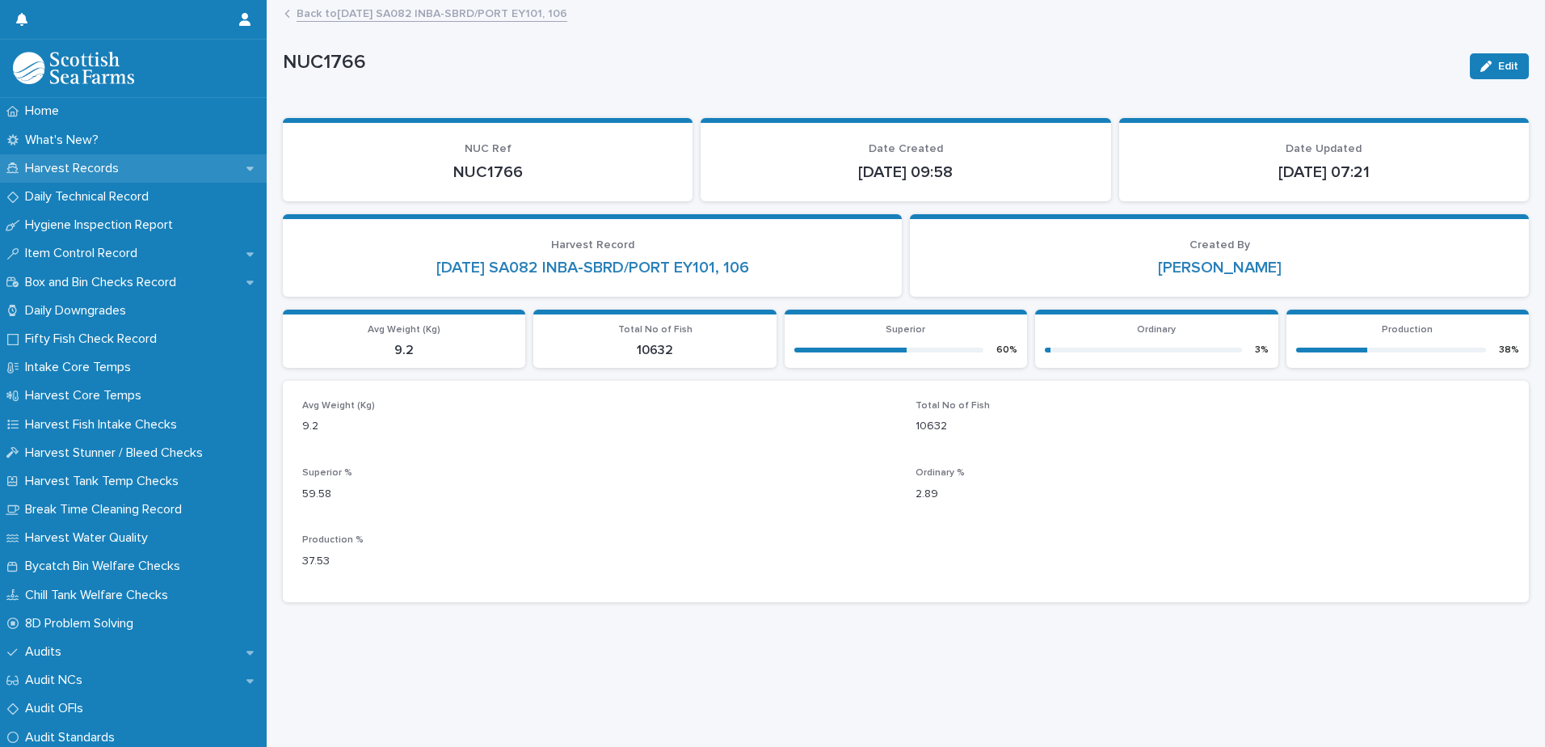
click at [99, 171] on p "Harvest Records" at bounding box center [75, 168] width 113 height 15
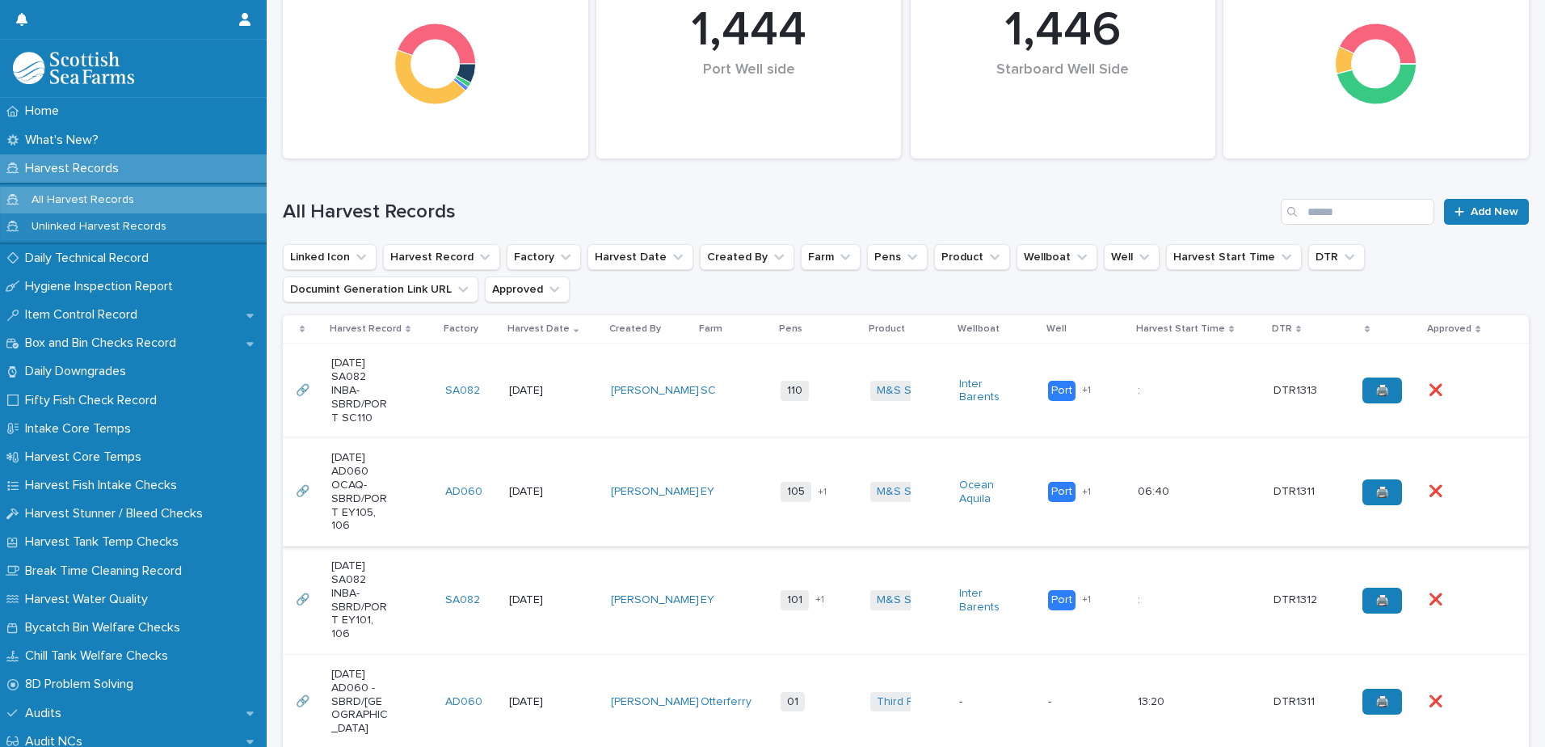
scroll to position [242, 0]
